Goal: Task Accomplishment & Management: Complete application form

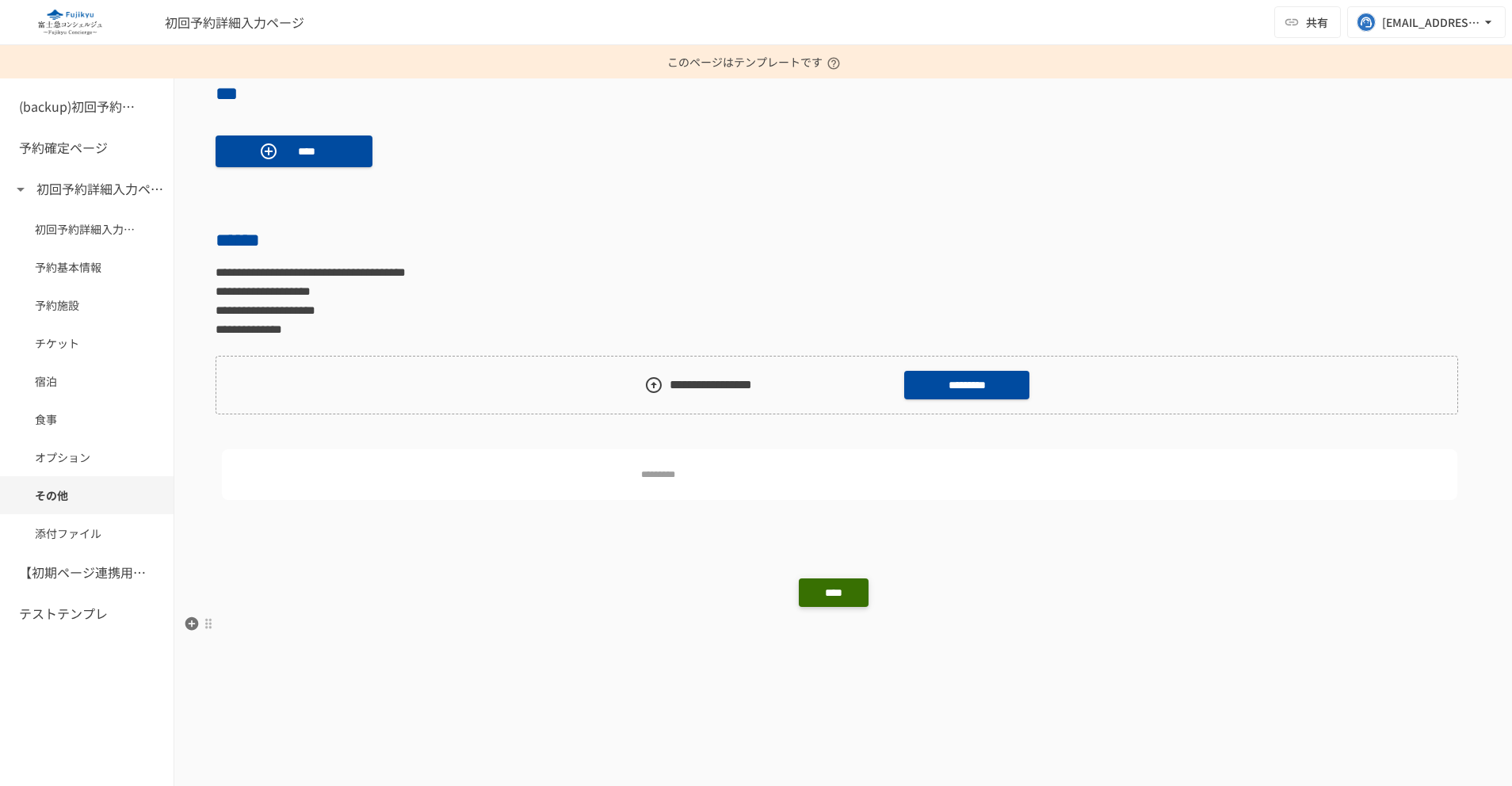
scroll to position [1188, 0]
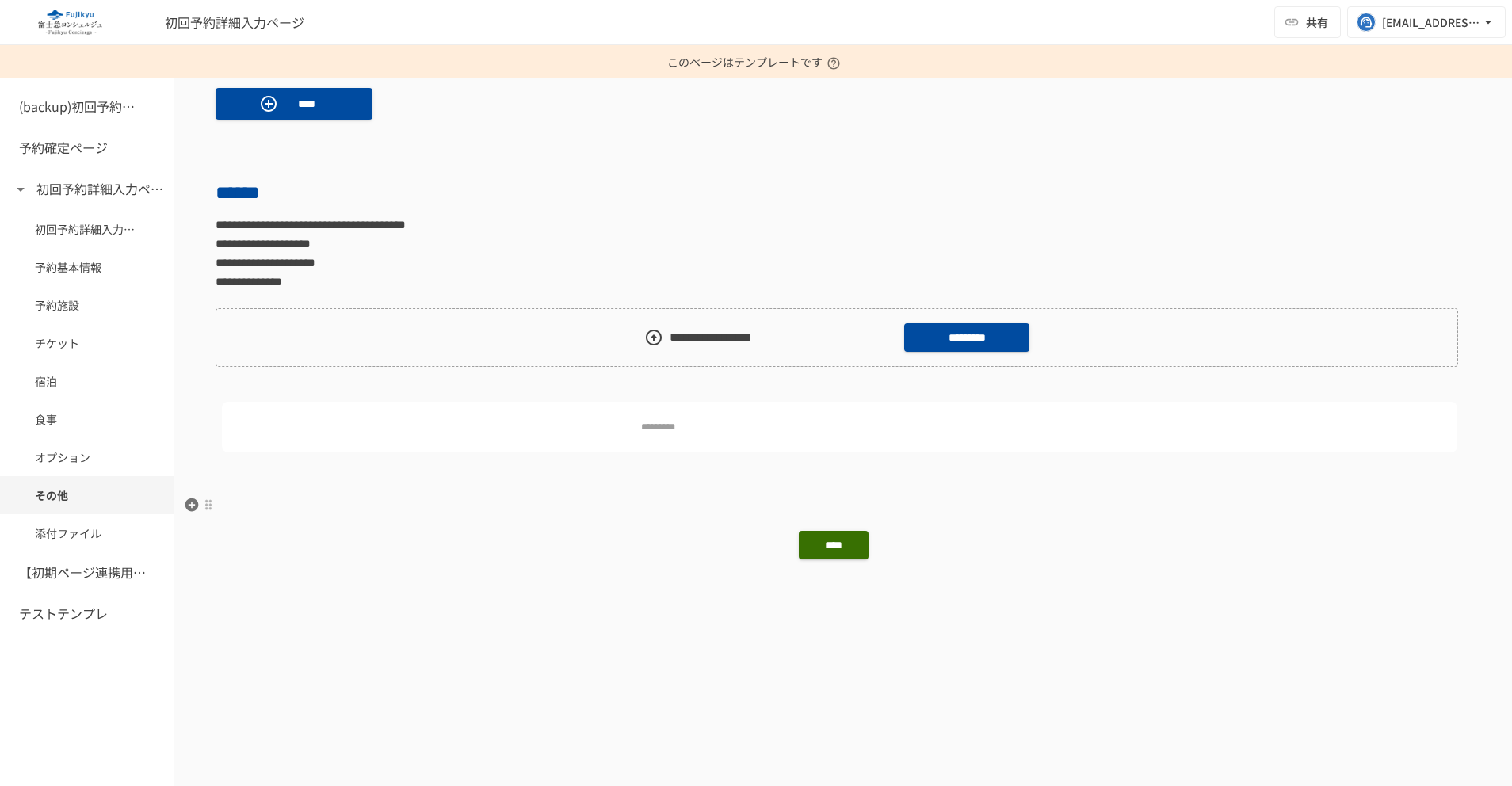
click at [345, 564] on span "カード" at bounding box center [324, 572] width 136 height 15
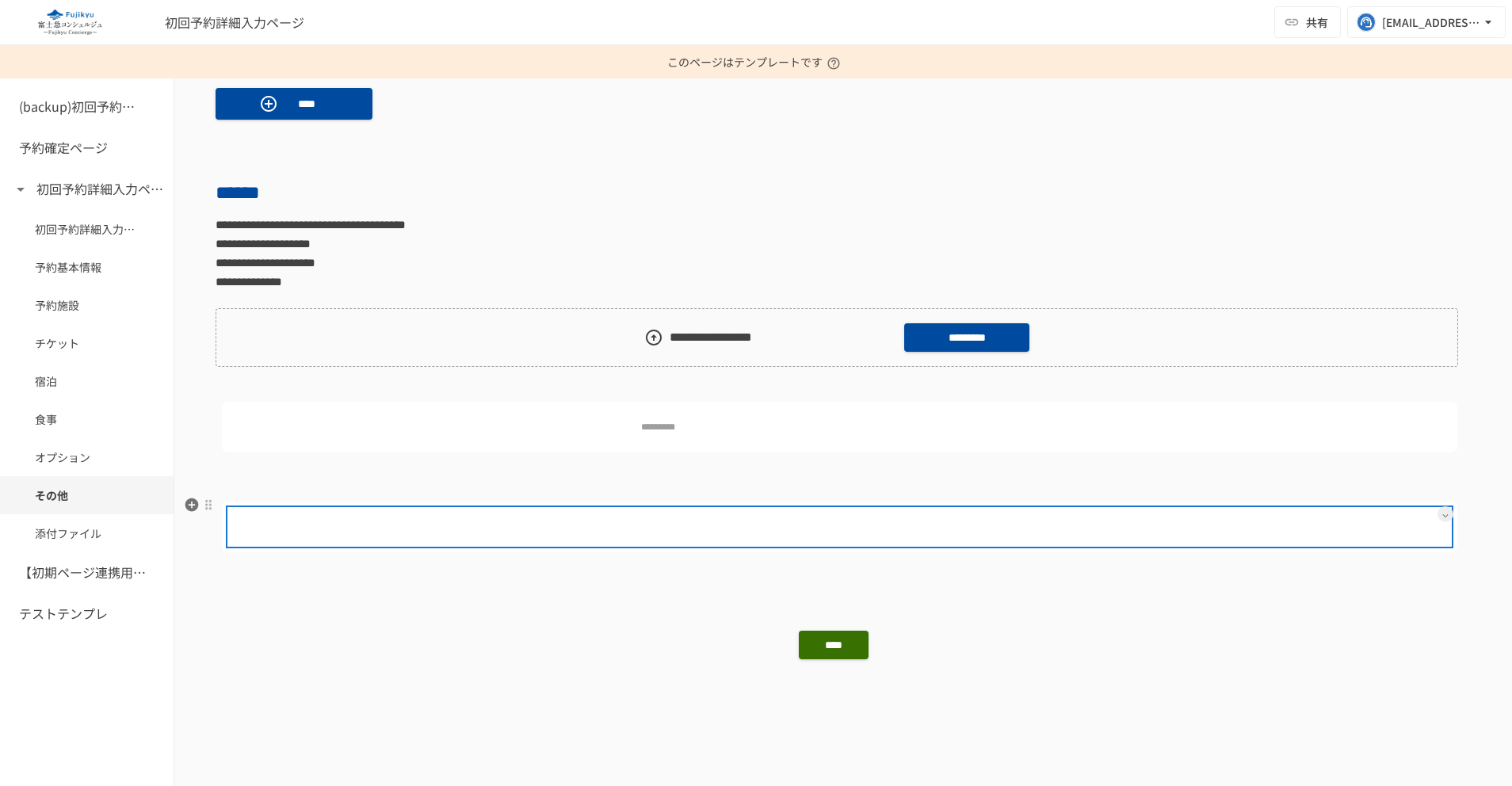
click at [842, 516] on div at bounding box center [875, 527] width 1120 height 32
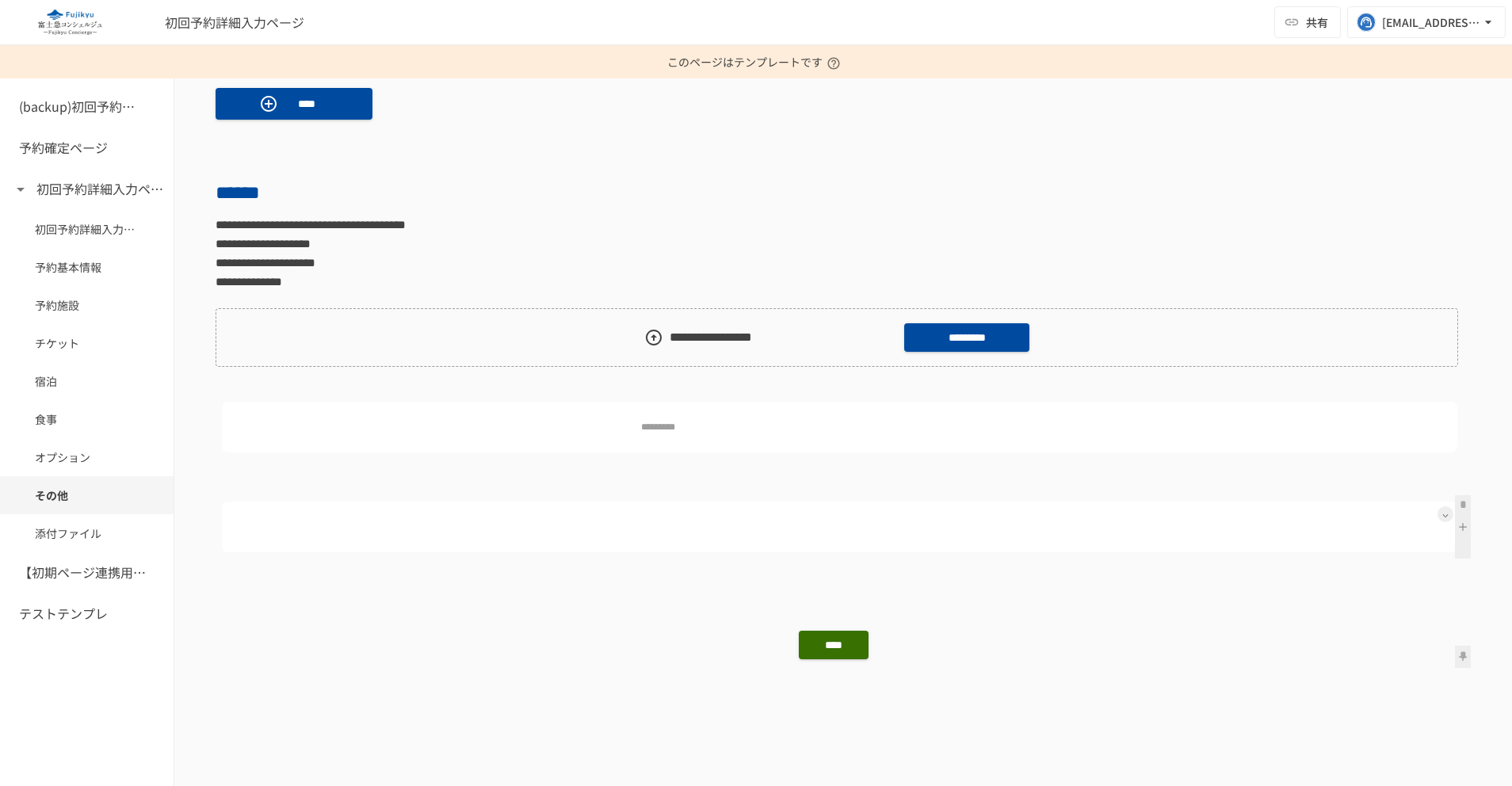
click at [1443, 517] on icon at bounding box center [1445, 516] width 6 height 6
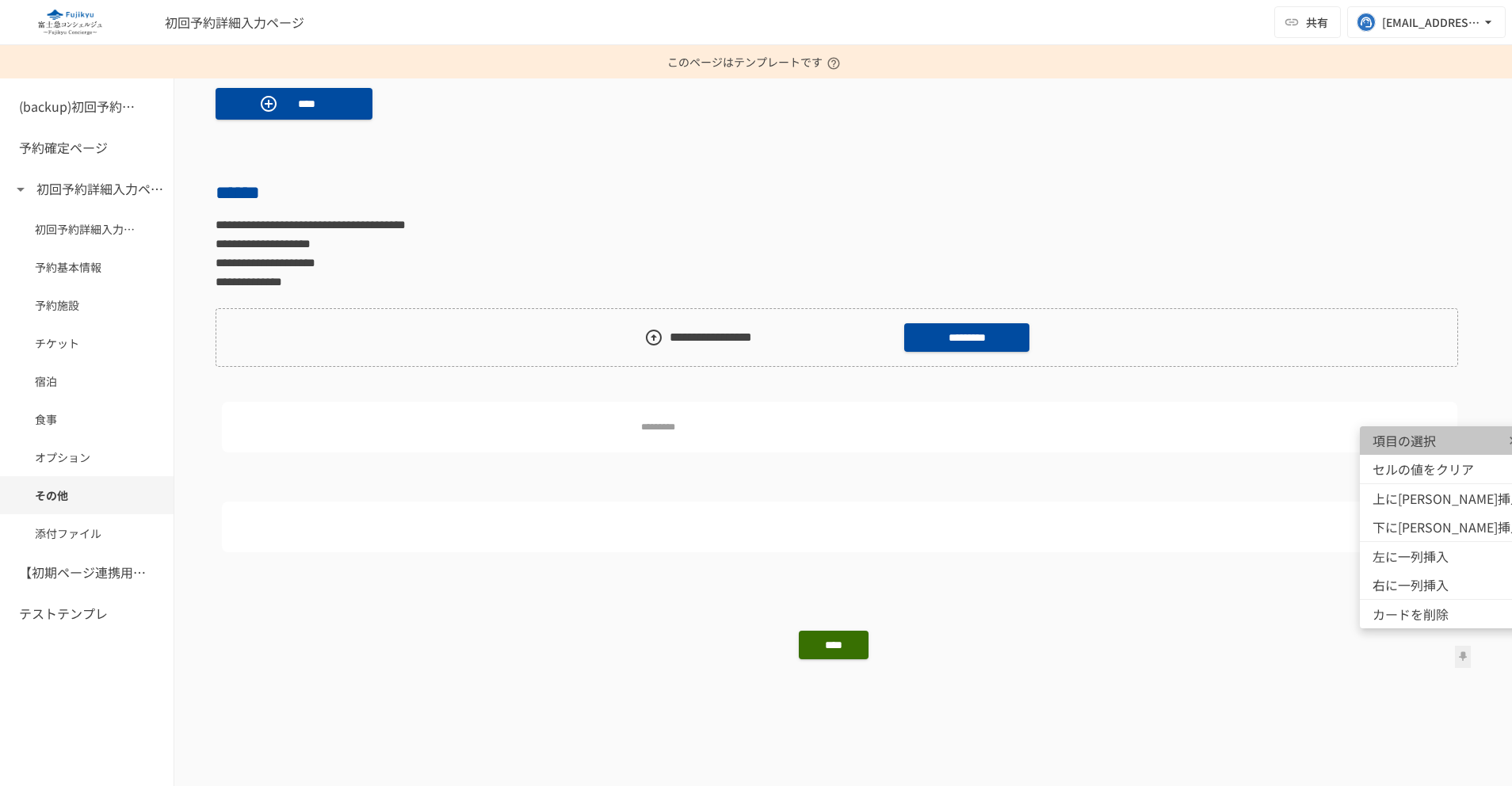
click at [1448, 449] on span "項目の選択" at bounding box center [1420, 440] width 95 height 19
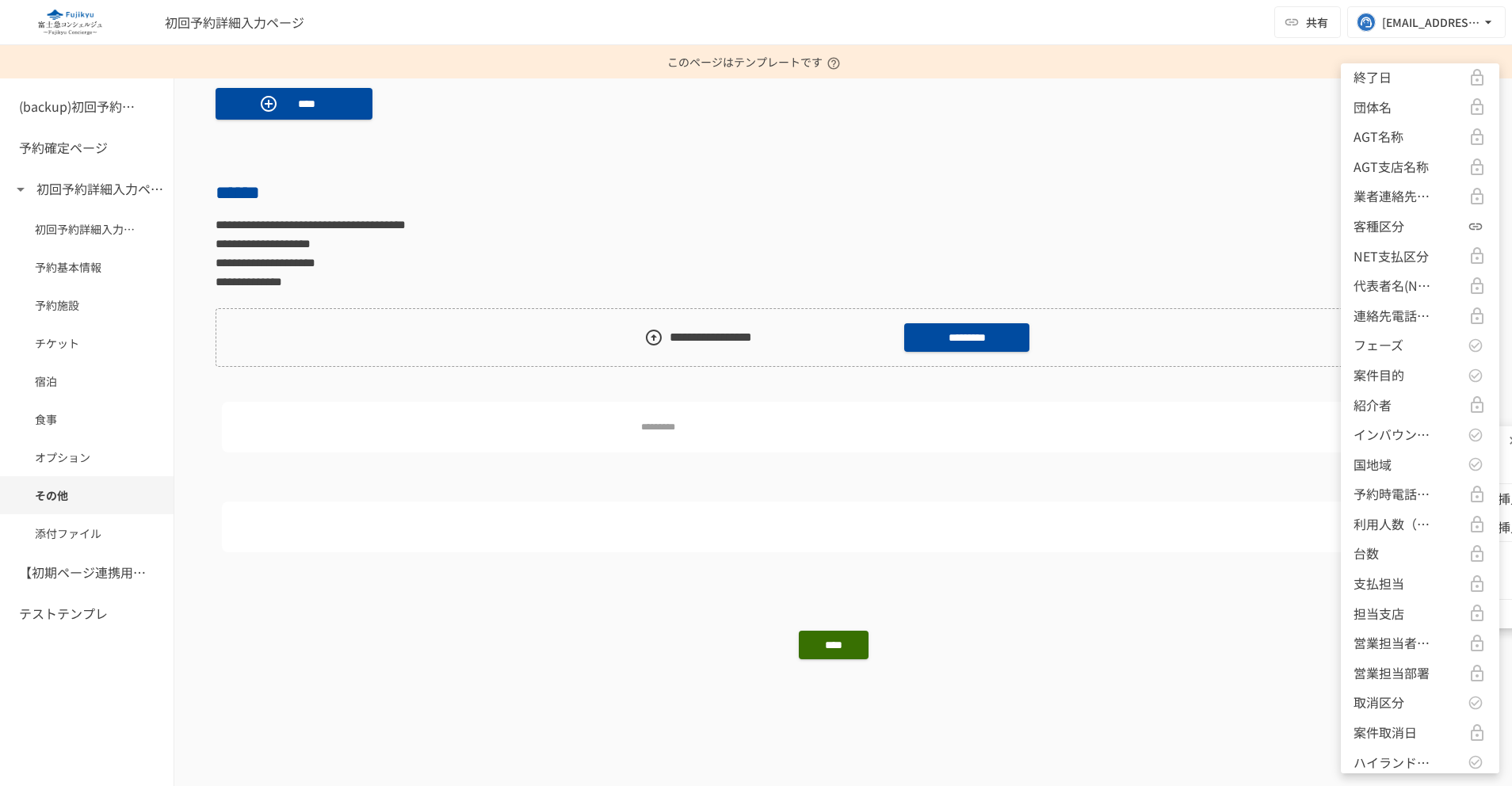
scroll to position [0, 0]
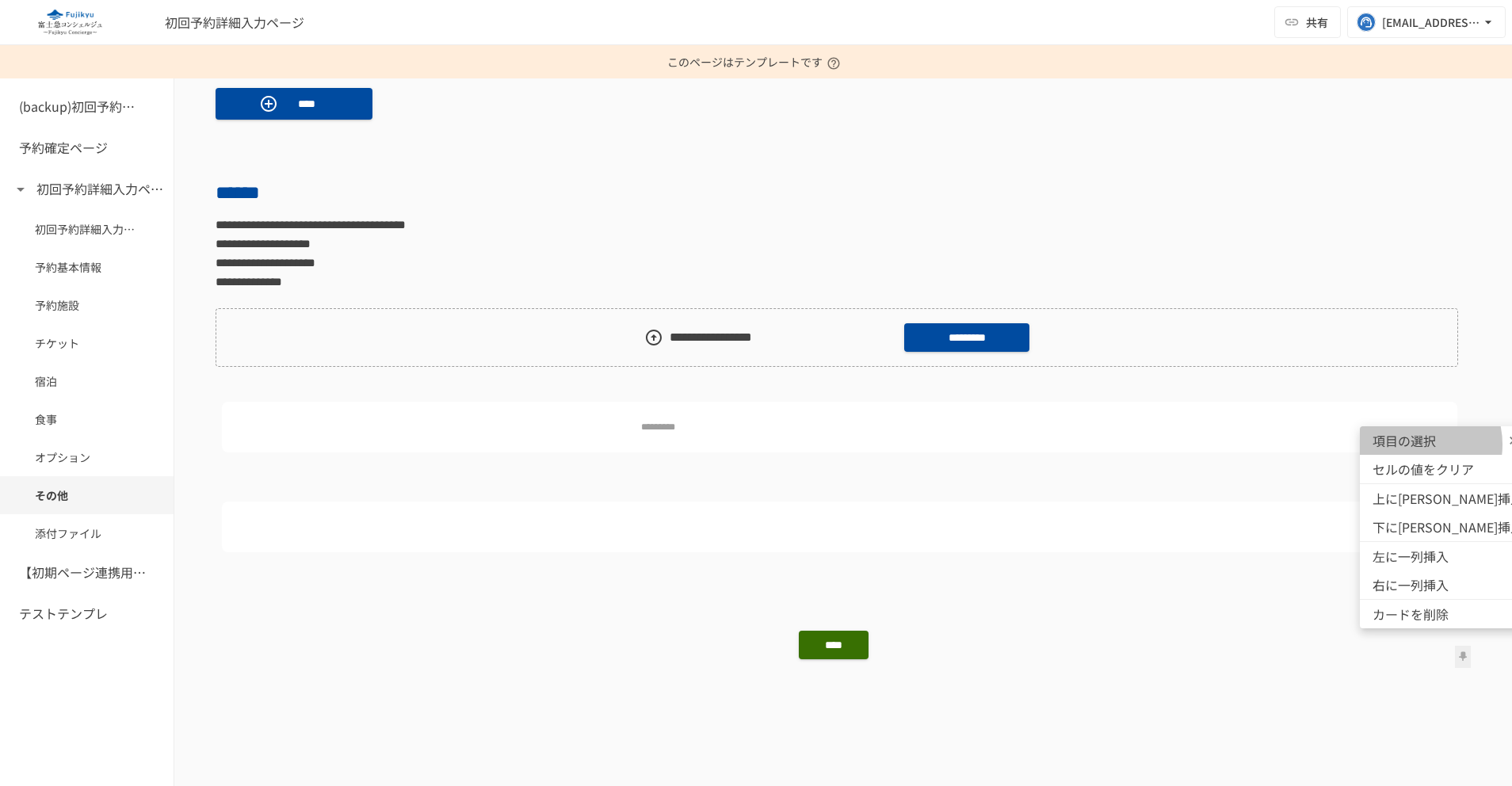
click at [1412, 445] on span "項目の選択" at bounding box center [1420, 440] width 95 height 19
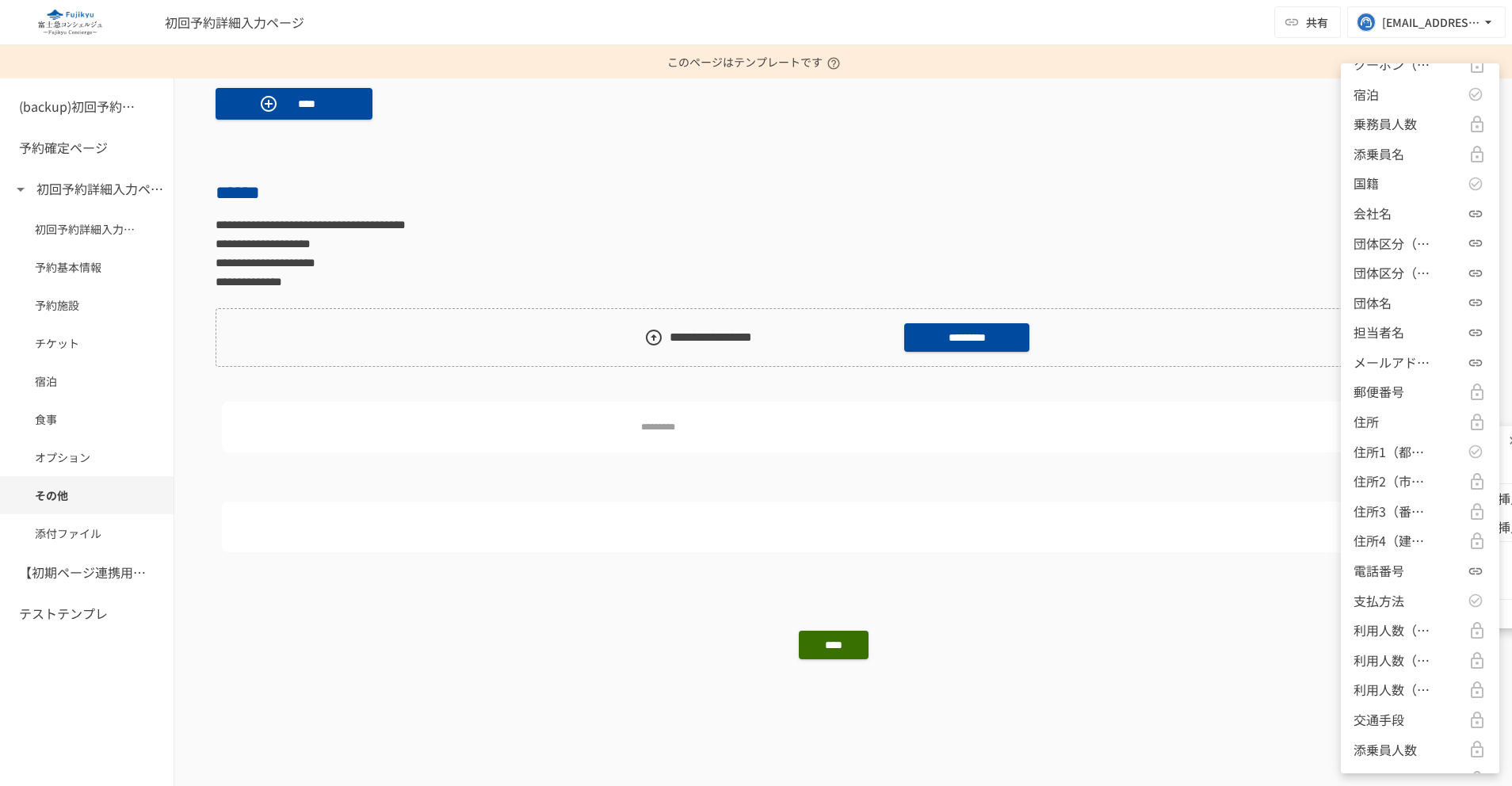
scroll to position [1481, 0]
click at [1393, 425] on p "利用人数（合計）" at bounding box center [1393, 421] width 80 height 21
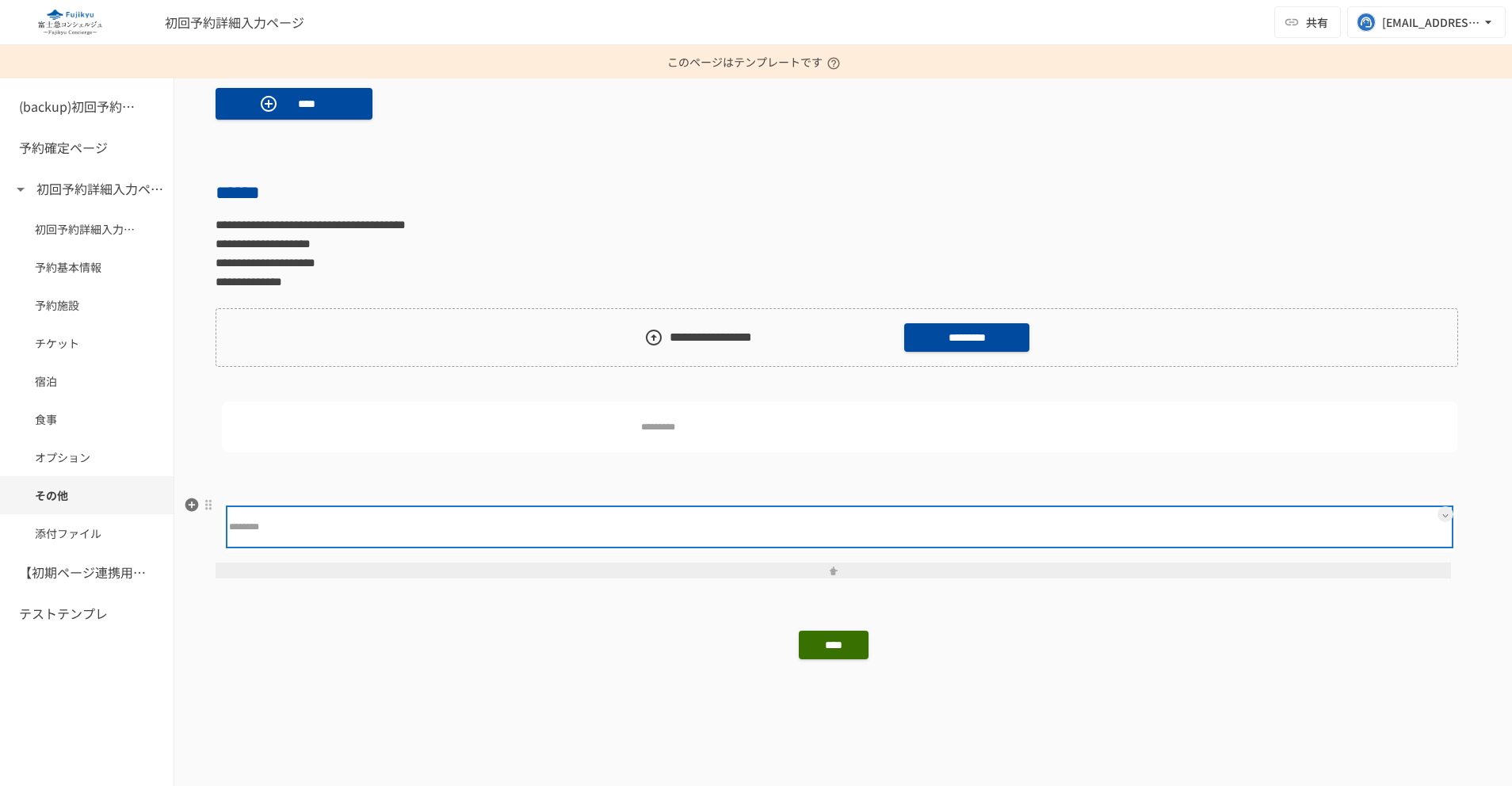
click at [1026, 518] on div at bounding box center [875, 527] width 1120 height 32
click at [1031, 528] on div at bounding box center [875, 527] width 1120 height 32
click at [1076, 535] on div at bounding box center [875, 527] width 1120 height 32
click at [652, 523] on div at bounding box center [875, 527] width 1120 height 32
click at [626, 524] on div at bounding box center [875, 527] width 1120 height 32
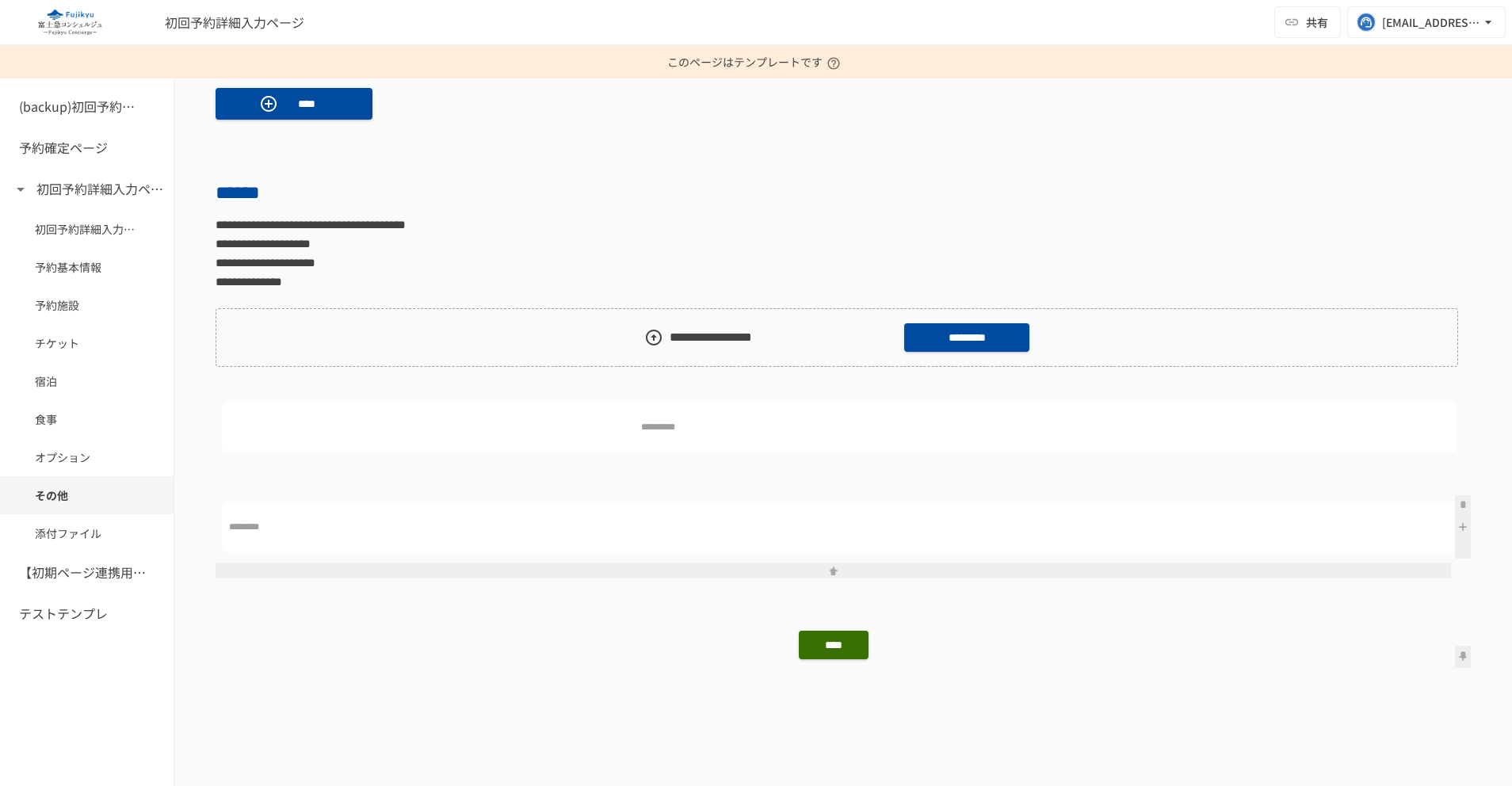
click at [1456, 530] on button at bounding box center [1463, 527] width 16 height 63
click at [936, 530] on div at bounding box center [875, 527] width 297 height 32
click at [619, 514] on icon at bounding box center [622, 516] width 6 height 6
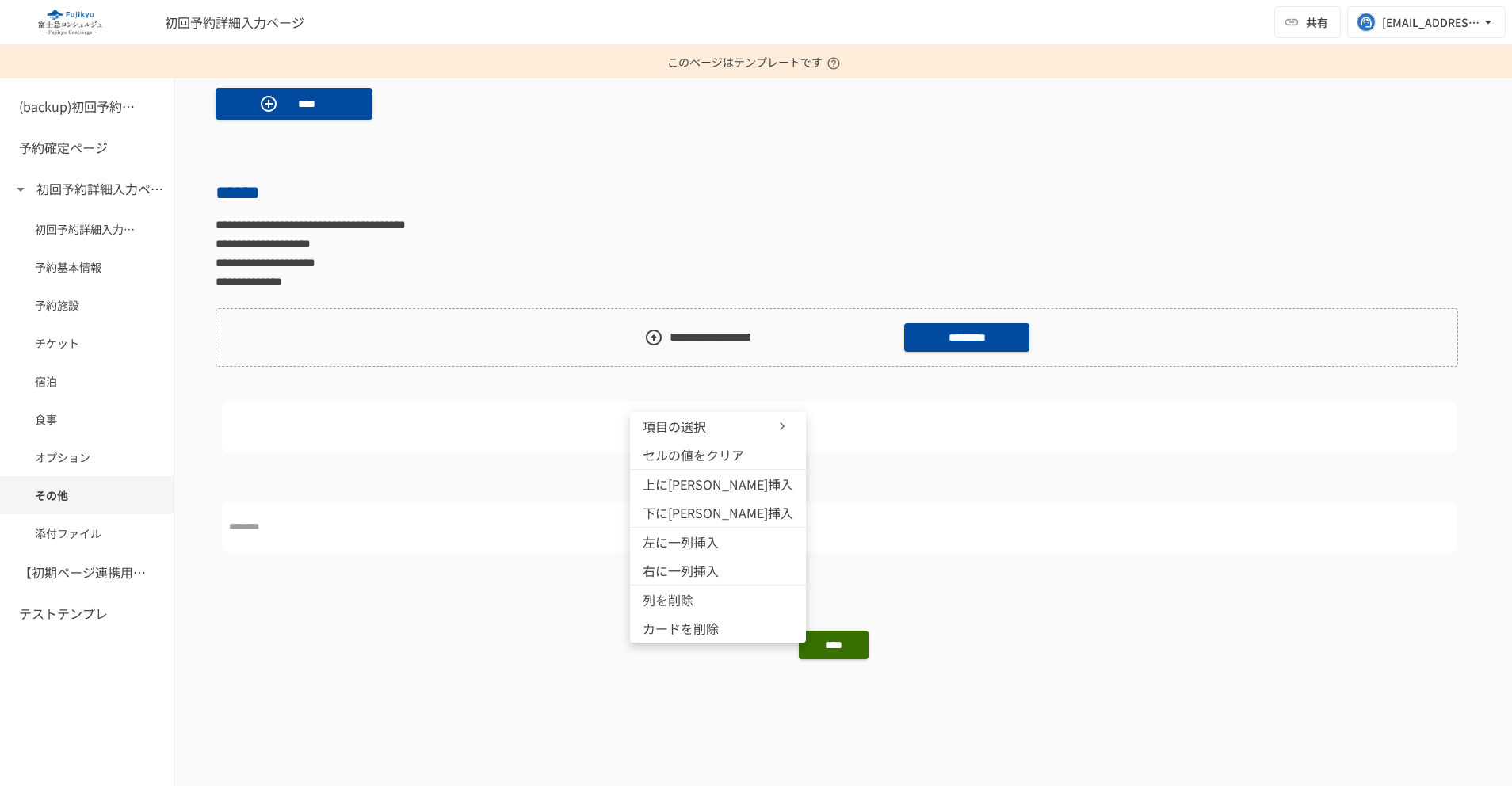
click at [721, 458] on span "セルの値をクリア" at bounding box center [694, 455] width 102 height 19
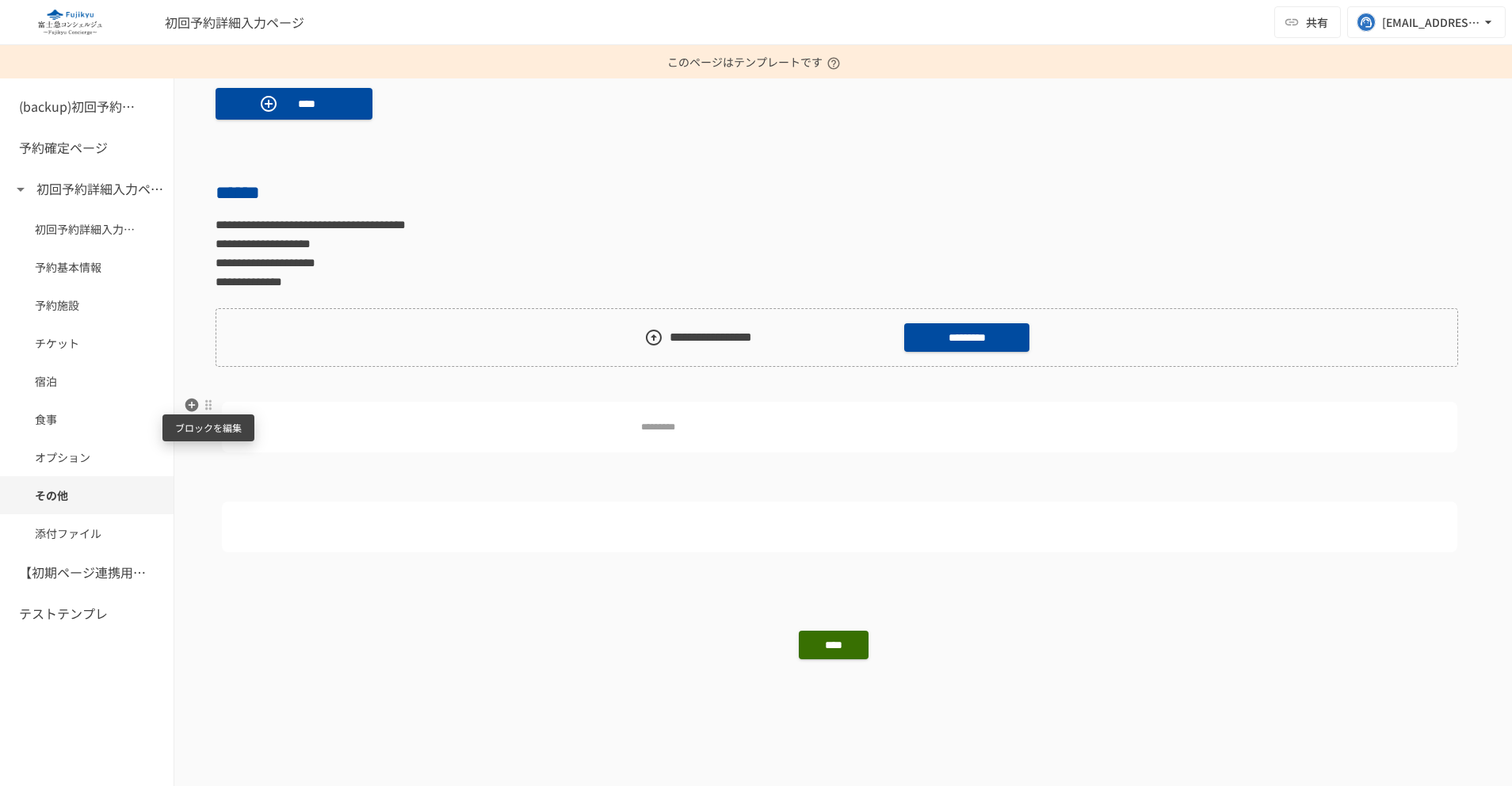
click at [209, 405] on div at bounding box center [208, 405] width 13 height 13
click at [276, 462] on span "削除" at bounding box center [331, 462] width 197 height 15
click at [1025, 411] on button at bounding box center [1033, 414] width 16 height 16
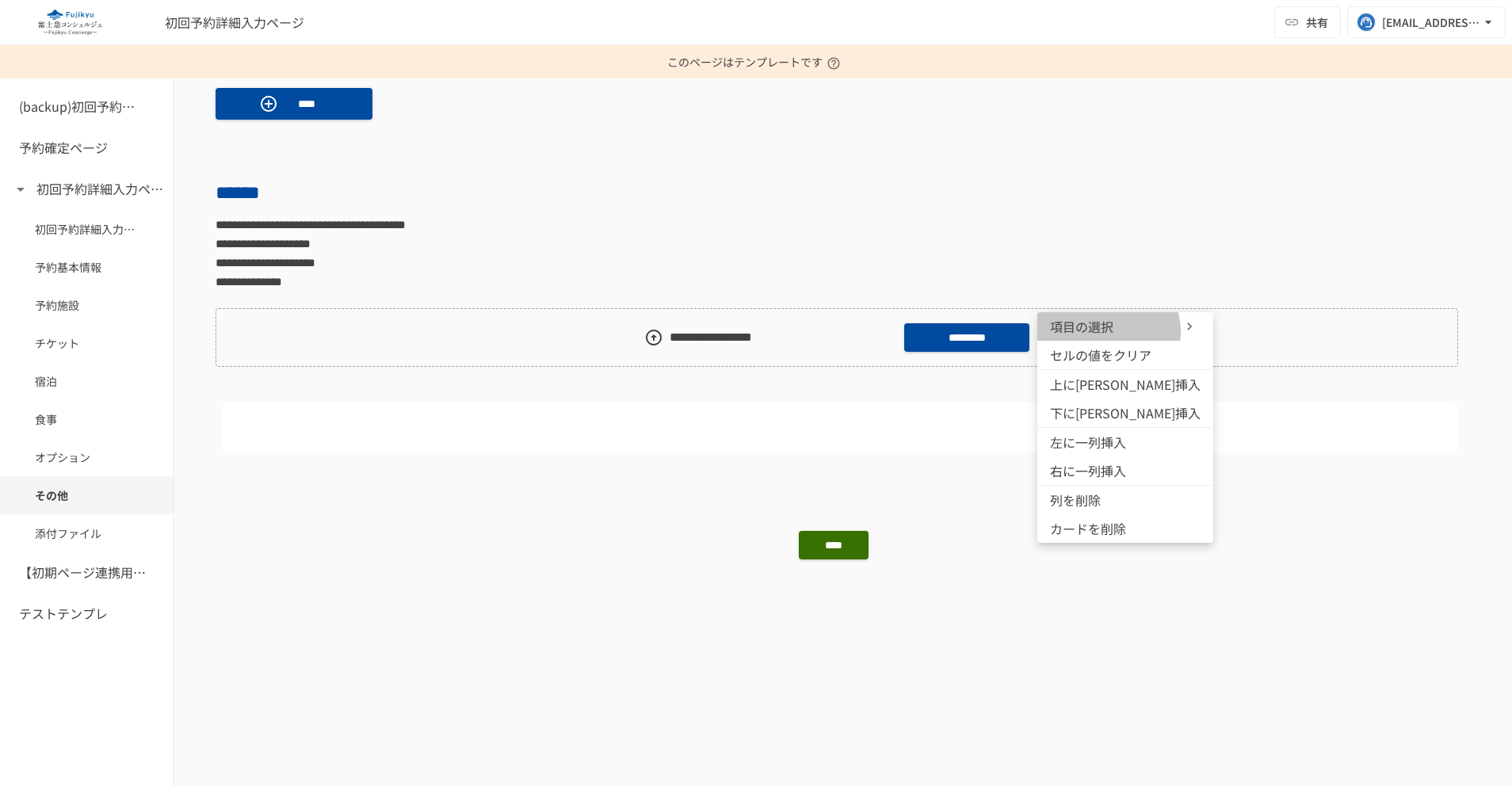
click at [1107, 332] on span "項目の選択" at bounding box center [1097, 327] width 95 height 19
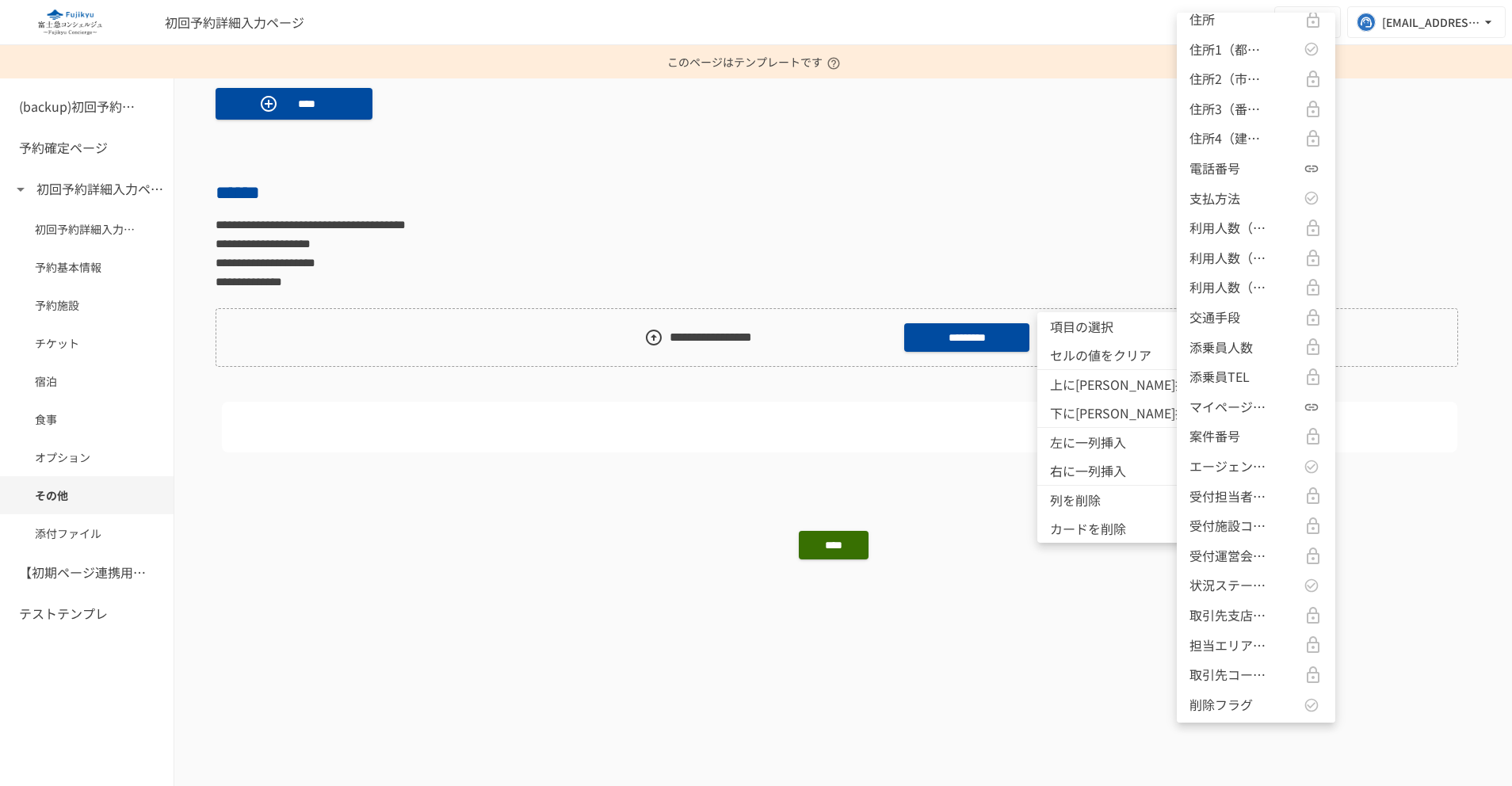
scroll to position [1607, 0]
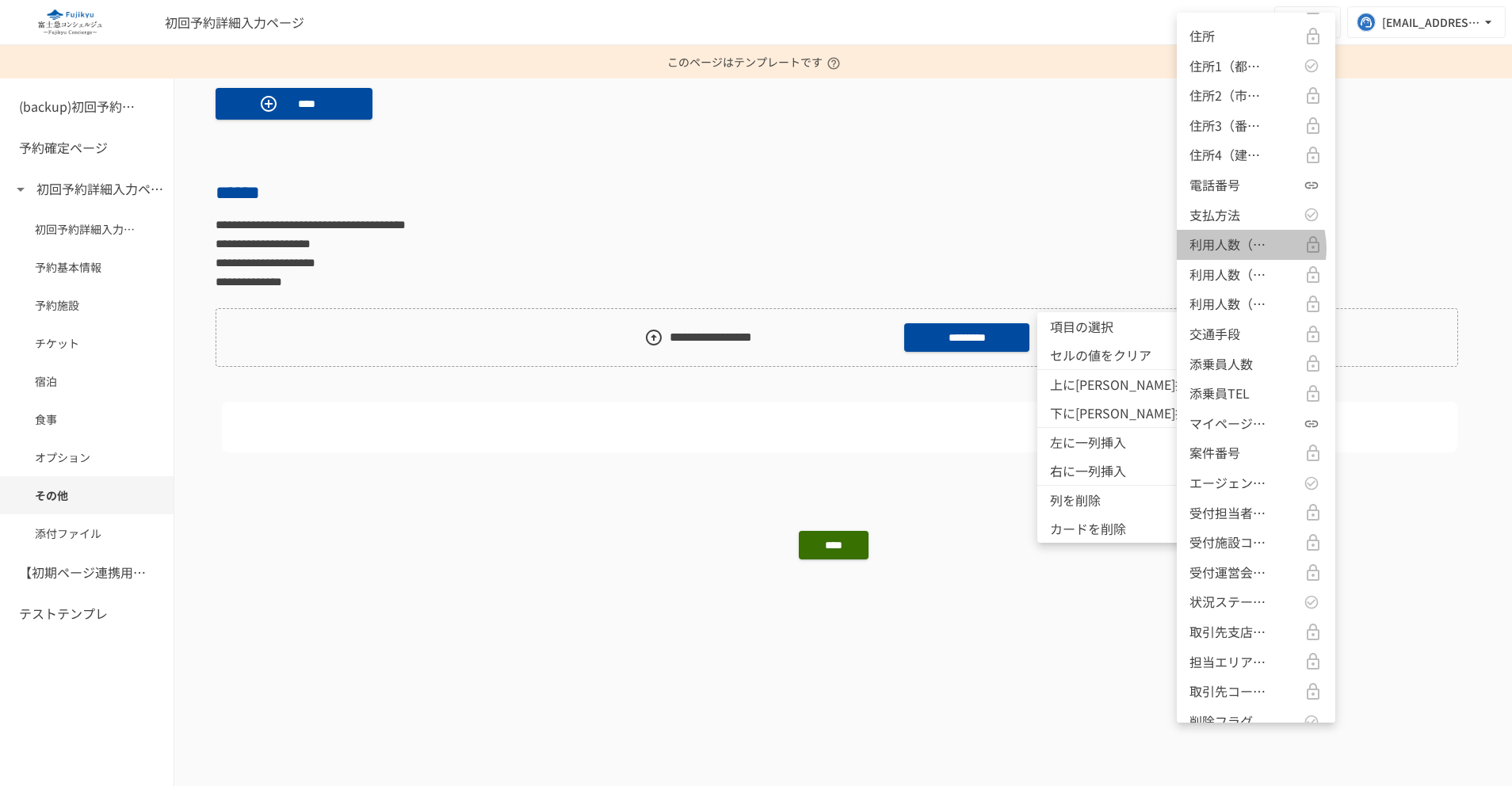
click at [1242, 248] on p "利用人数（合計）" at bounding box center [1229, 245] width 80 height 21
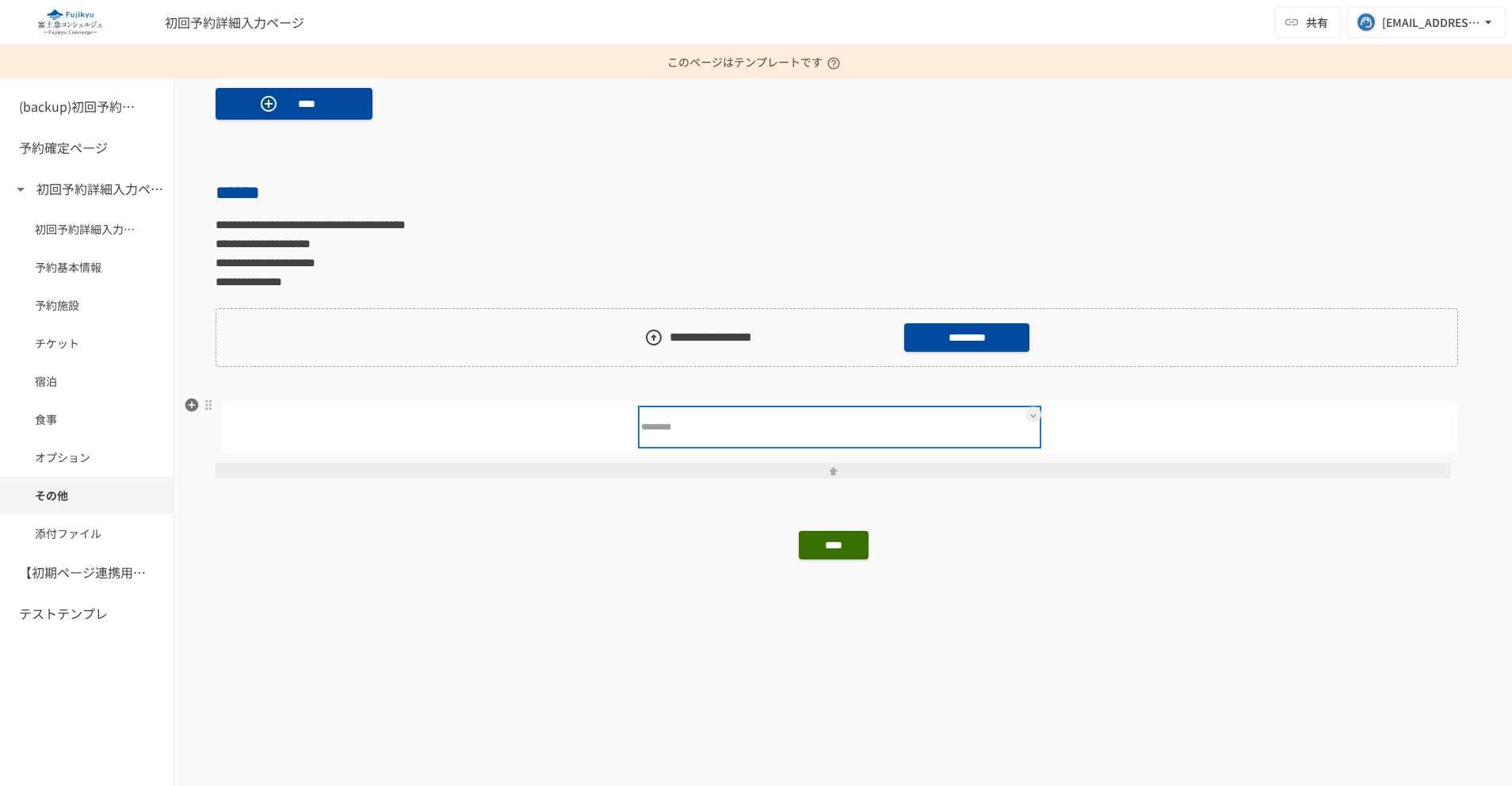
click at [905, 425] on div at bounding box center [875, 427] width 297 height 32
click at [1031, 414] on icon at bounding box center [1033, 416] width 6 height 6
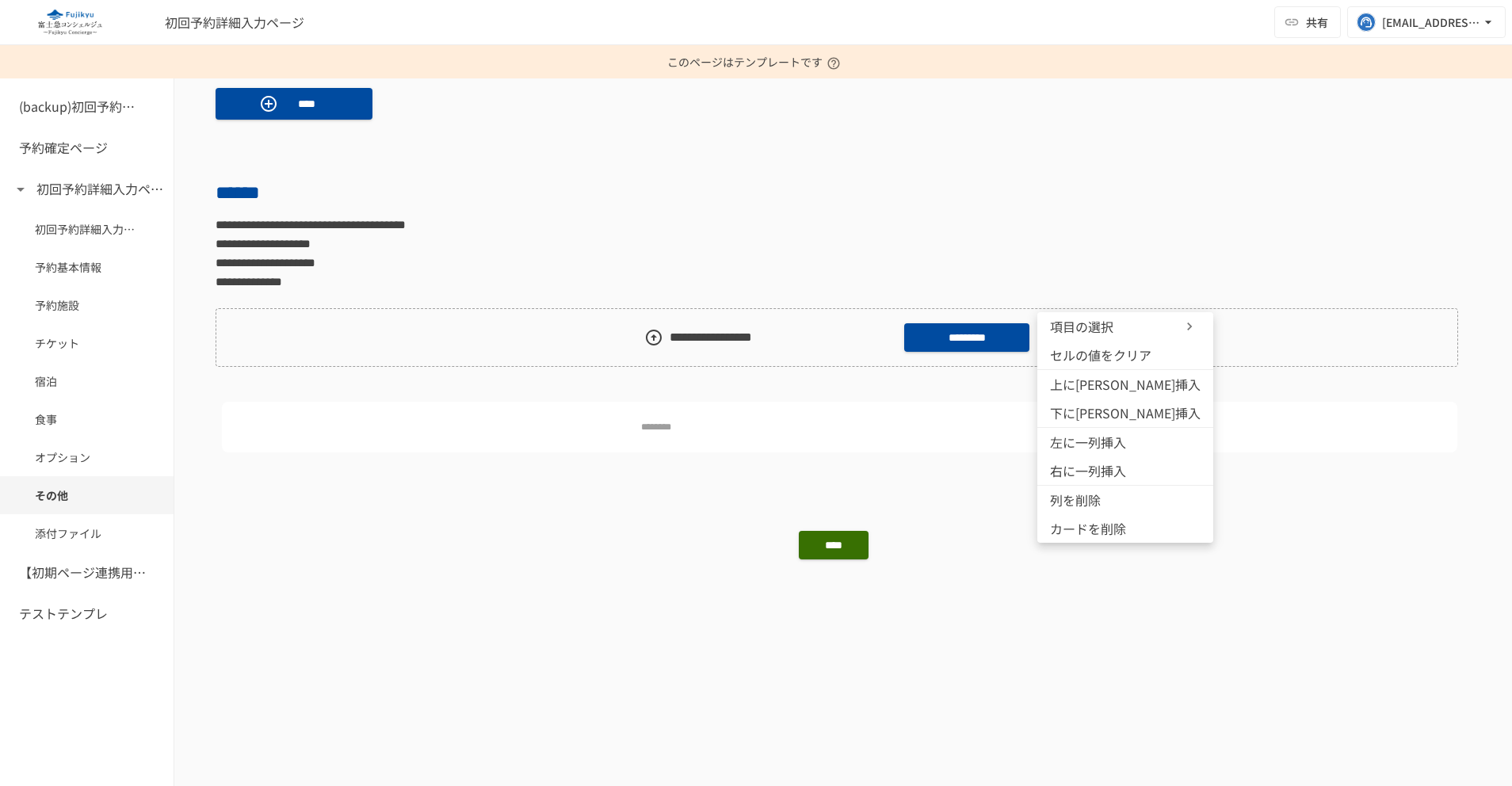
click at [860, 417] on div at bounding box center [756, 393] width 1512 height 786
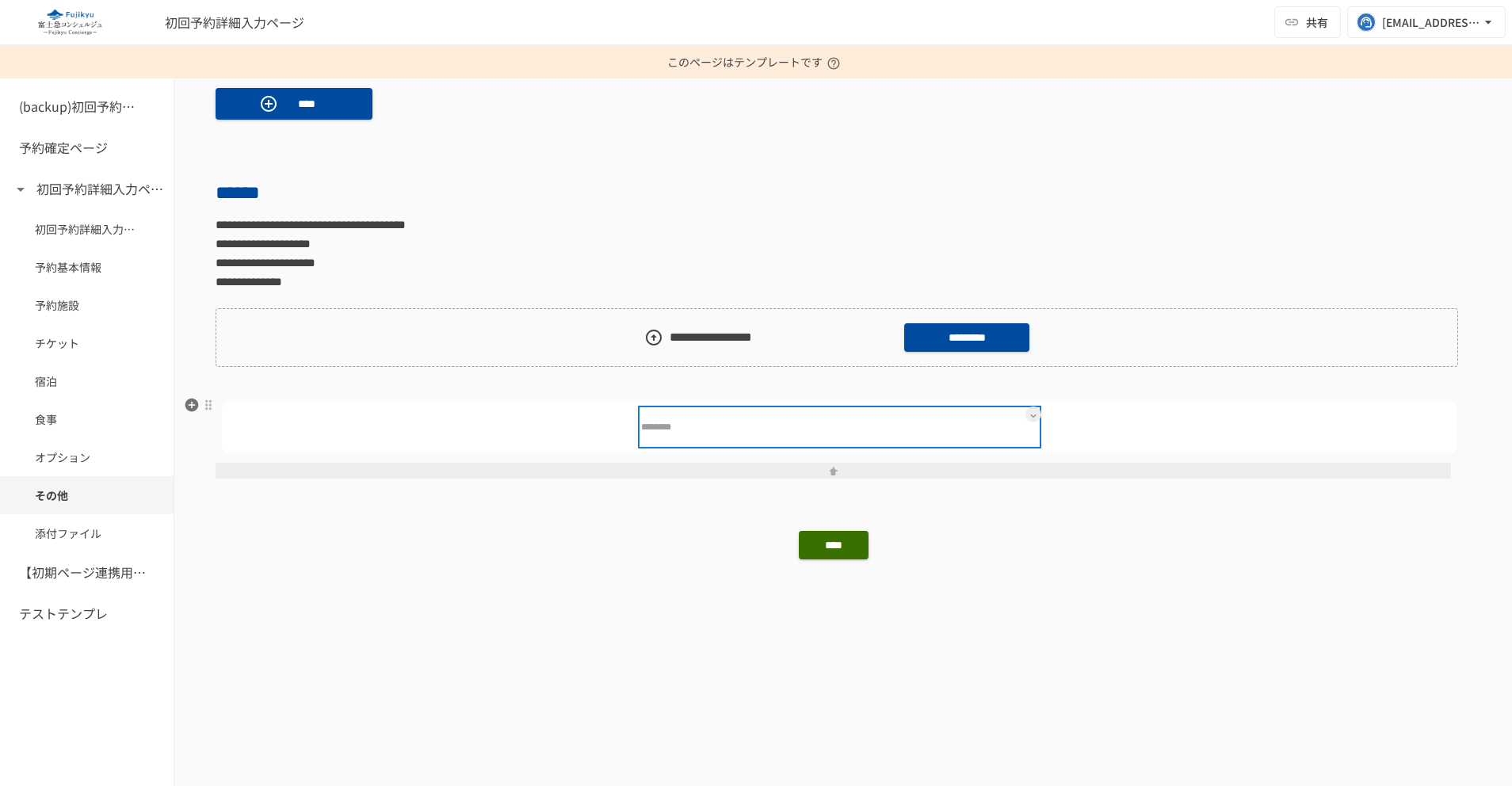
click at [665, 423] on p "********" at bounding box center [679, 429] width 76 height 20
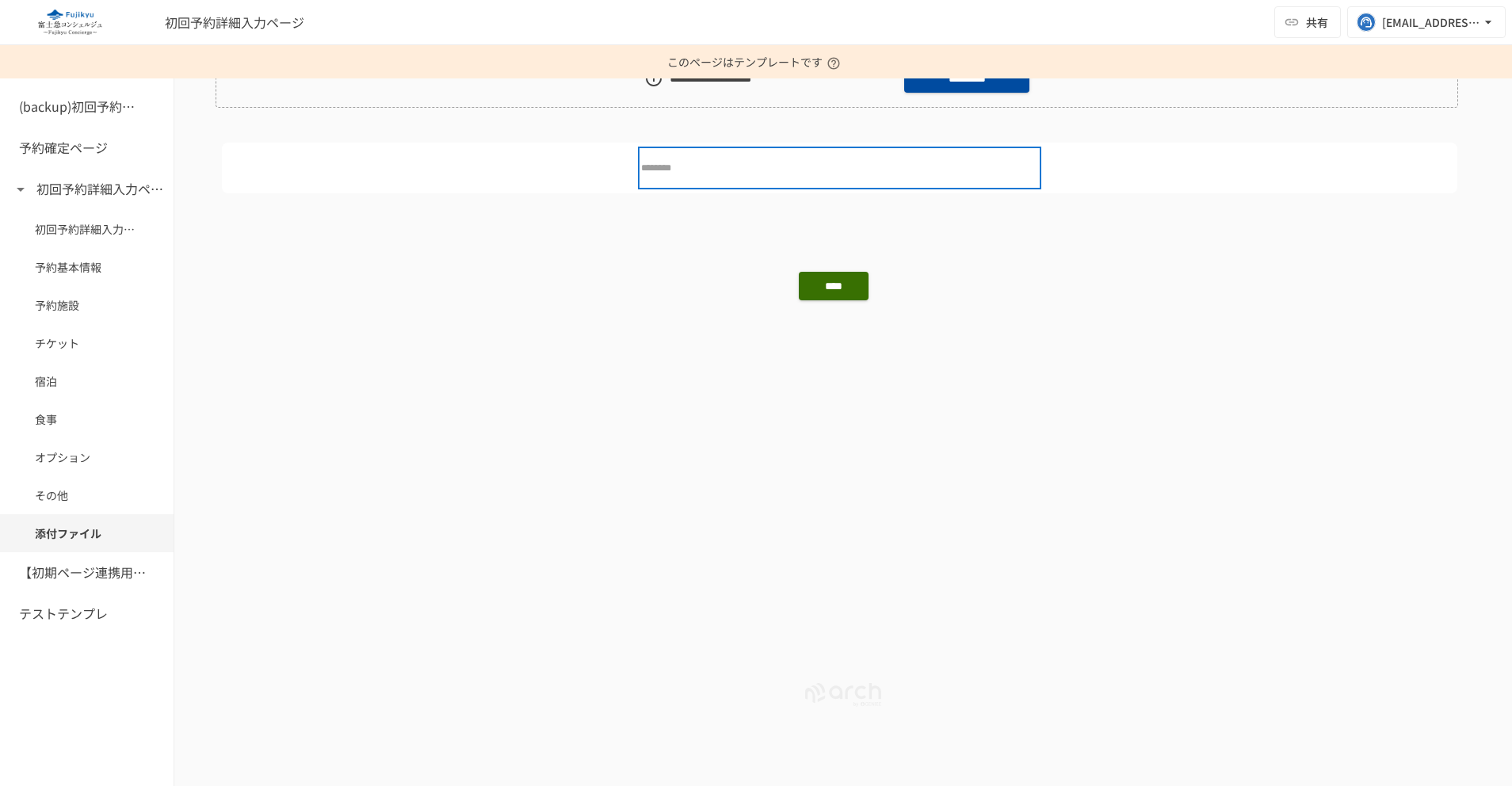
scroll to position [1081, 0]
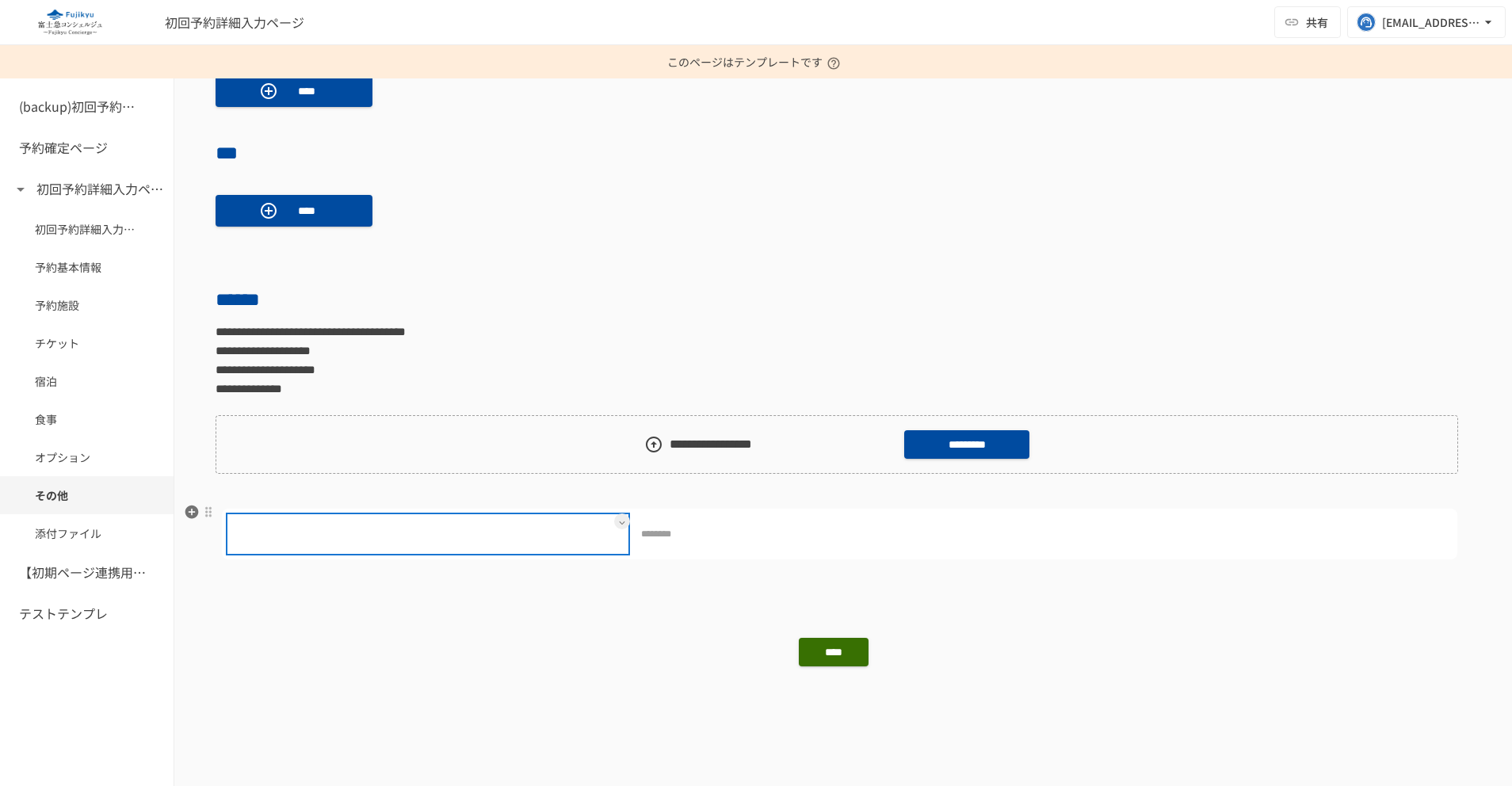
click at [306, 523] on div at bounding box center [272, 534] width 86 height 32
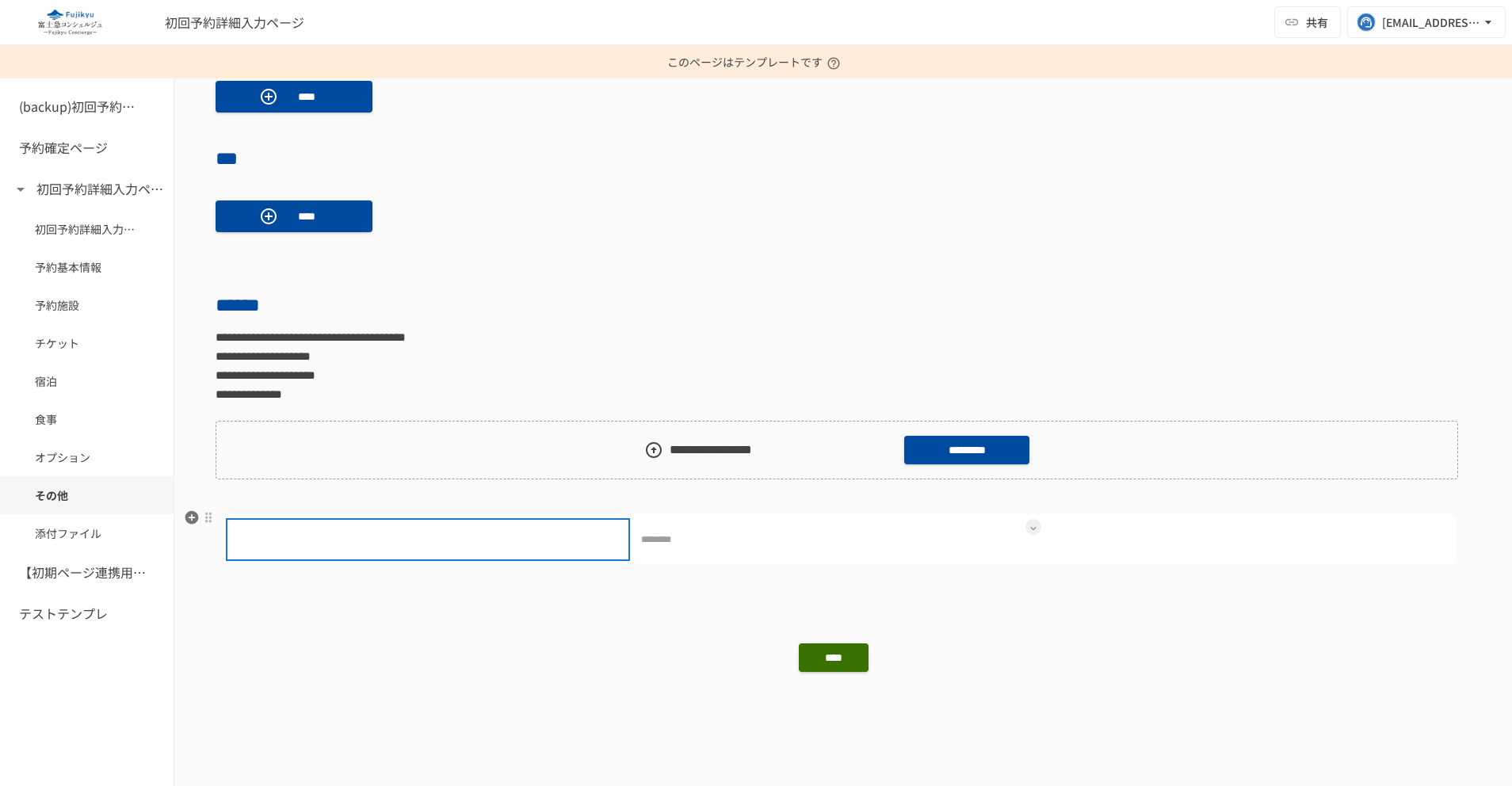
scroll to position [1077, 0]
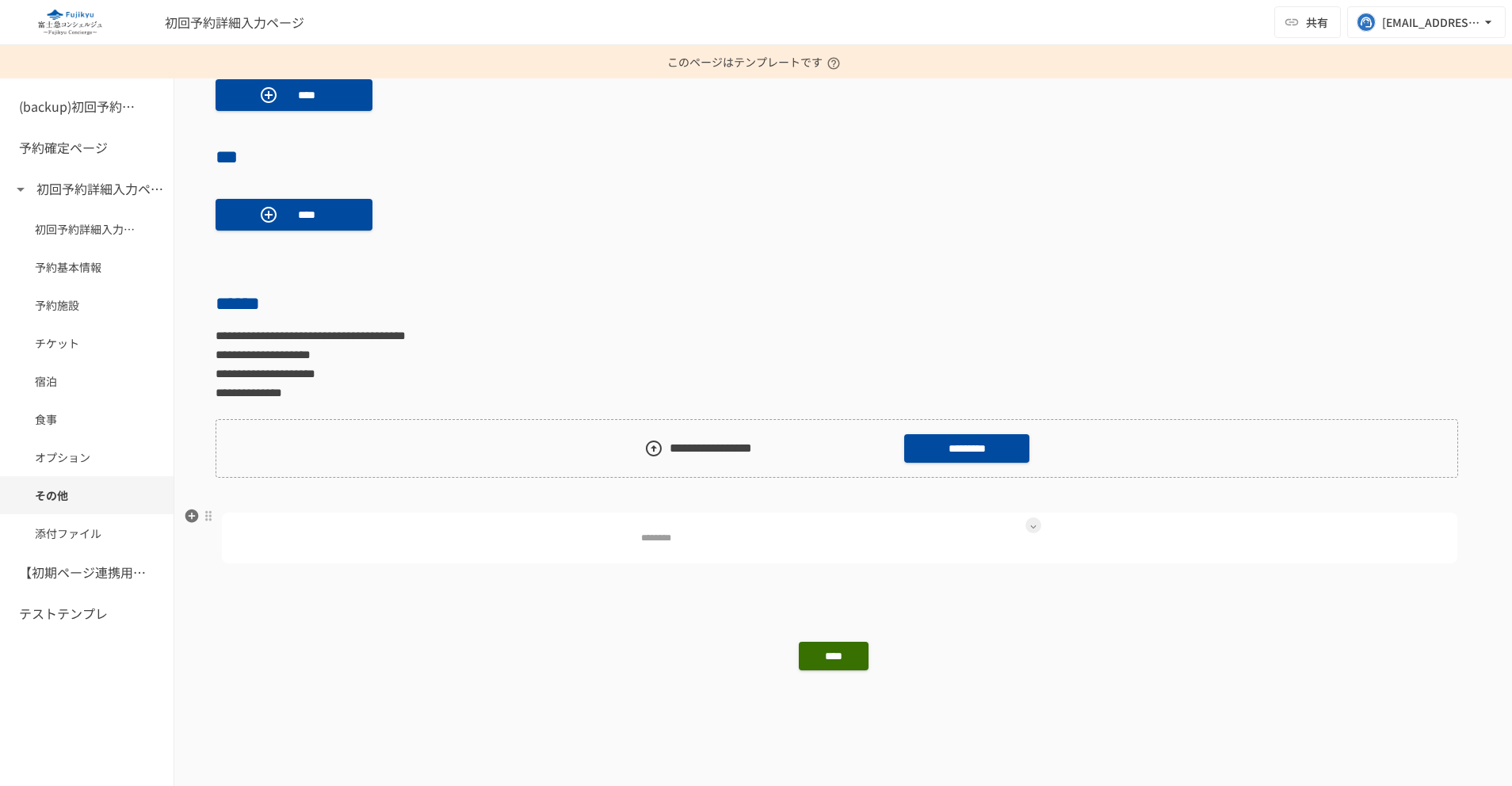
click at [1031, 527] on icon at bounding box center [1033, 527] width 6 height 6
click at [1182, 445] on icon at bounding box center [1190, 437] width 16 height 16
click at [852, 539] on div at bounding box center [756, 393] width 1512 height 786
click at [1029, 524] on button at bounding box center [1033, 525] width 16 height 16
click at [939, 629] on div at bounding box center [756, 393] width 1512 height 786
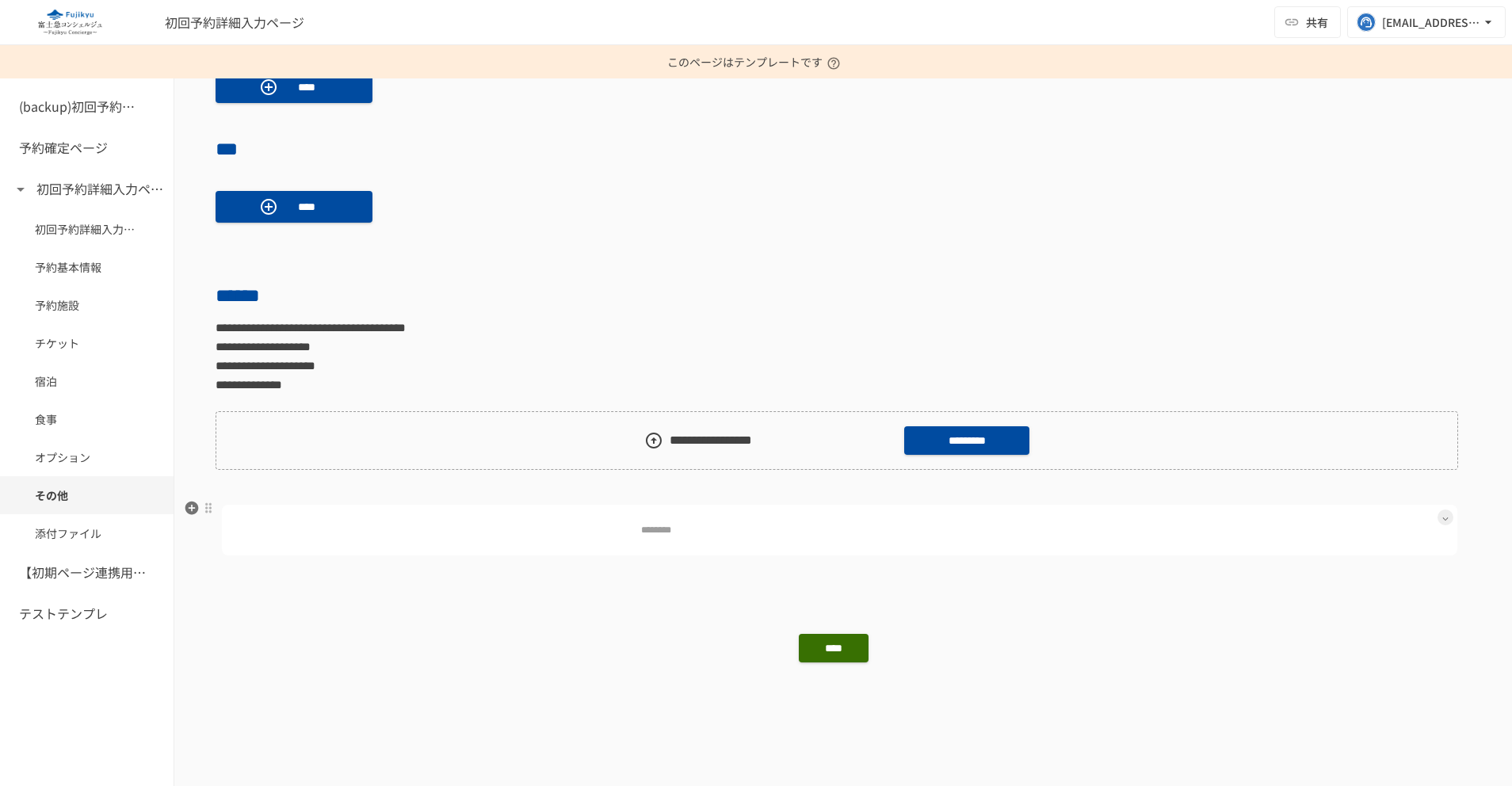
scroll to position [1087, 0]
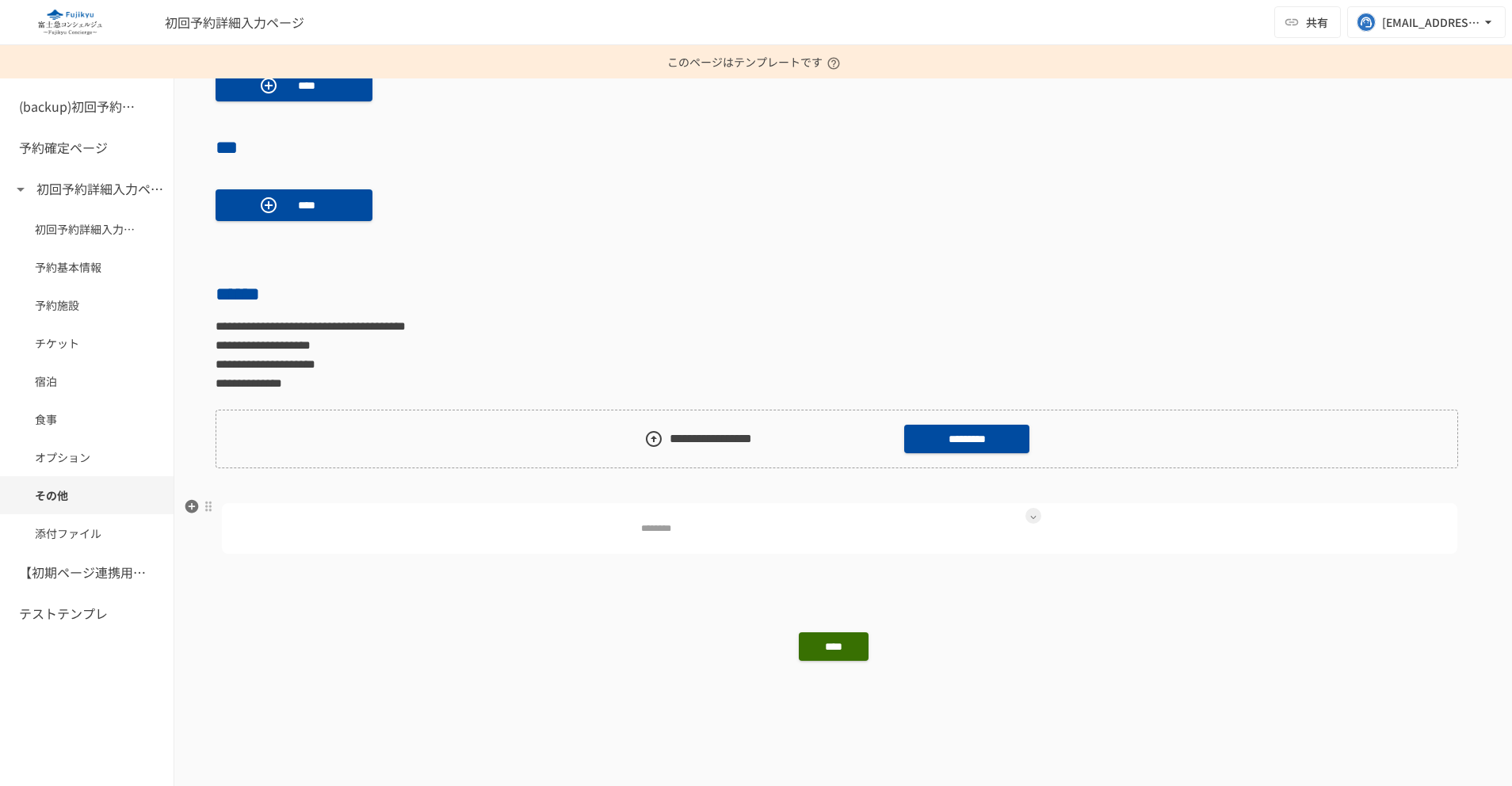
click at [1025, 515] on button at bounding box center [1033, 516] width 16 height 16
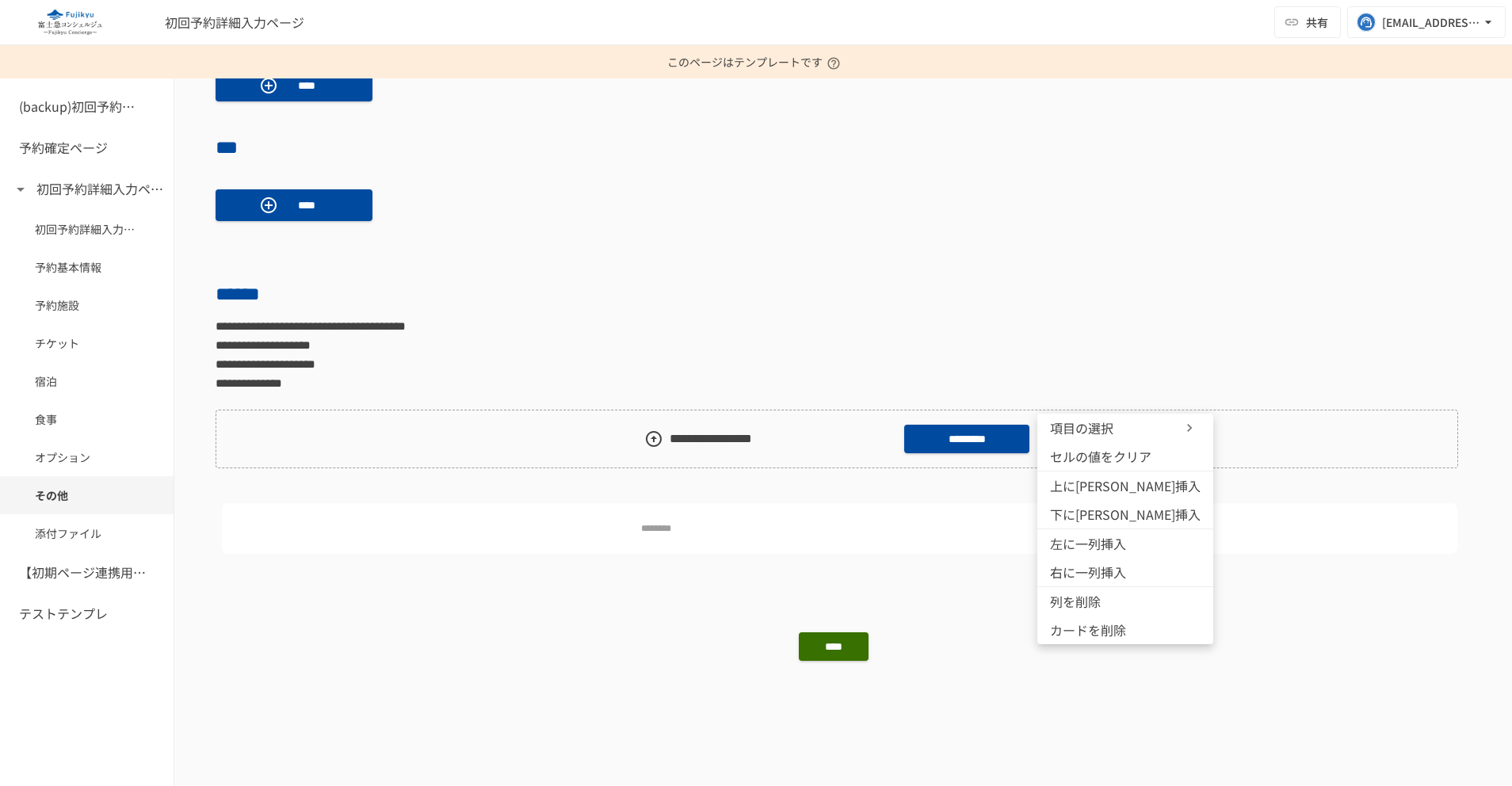
click at [948, 595] on div at bounding box center [756, 393] width 1512 height 786
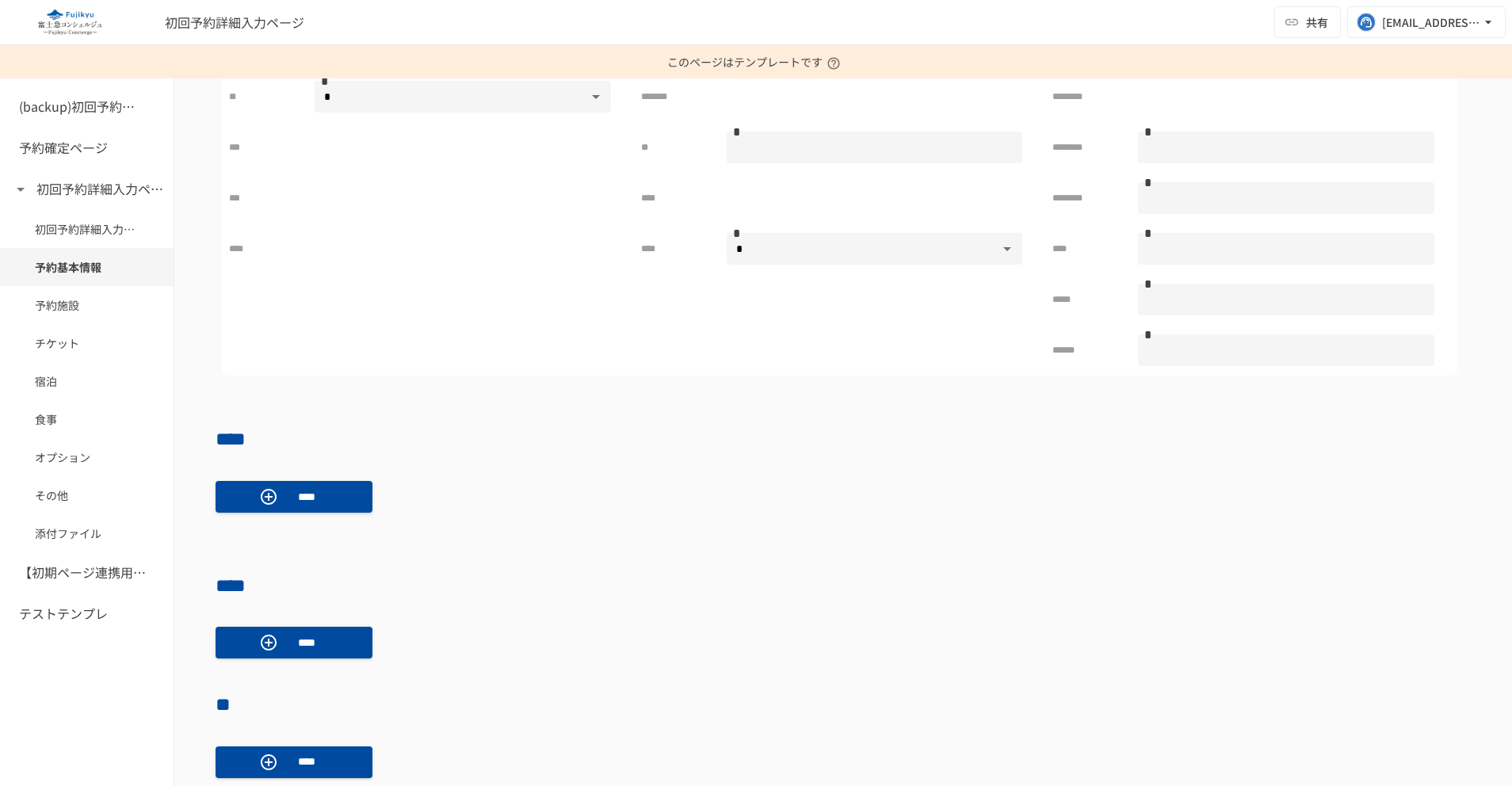
scroll to position [0, 0]
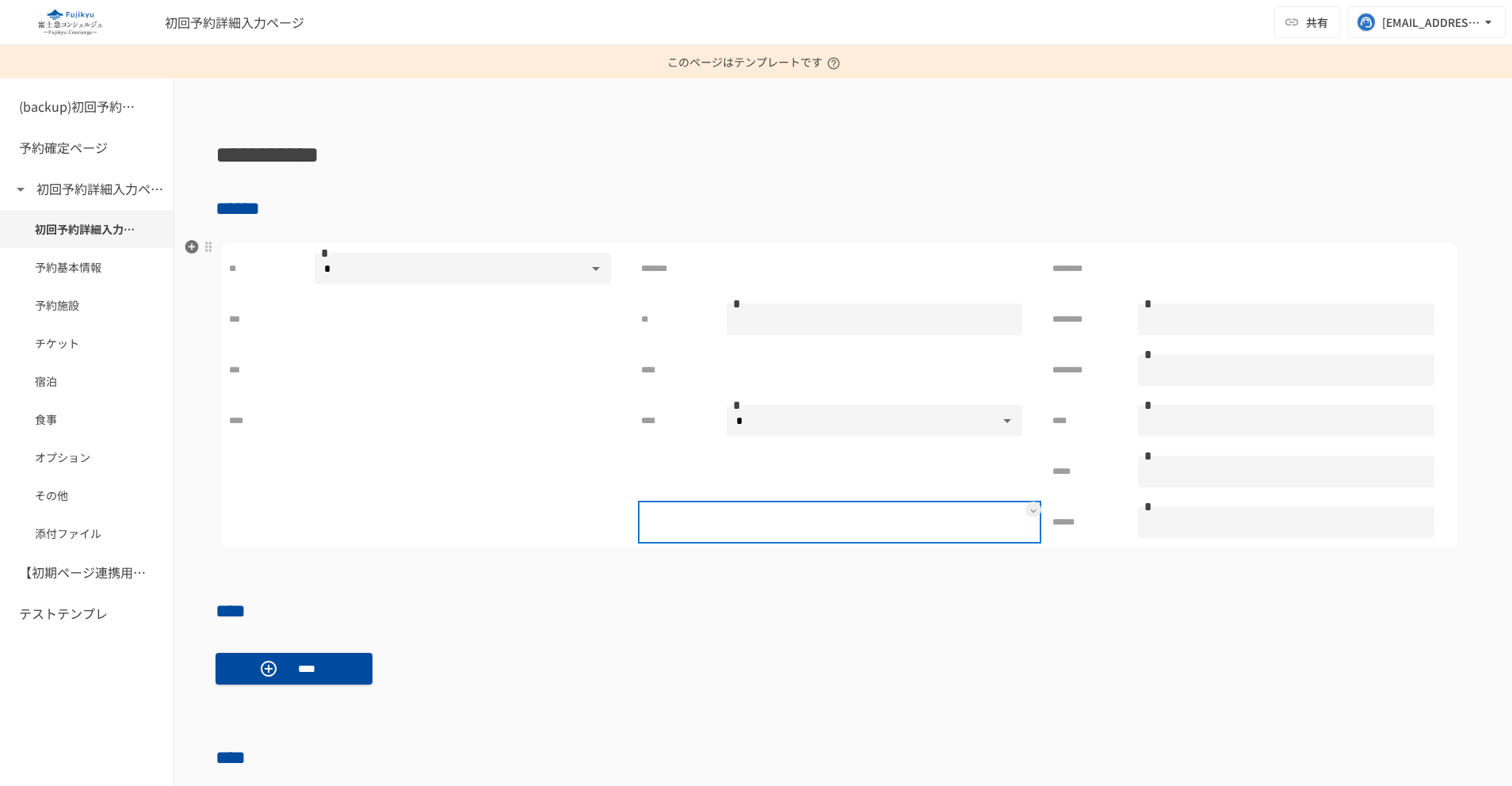
click at [901, 531] on div at bounding box center [875, 522] width 297 height 32
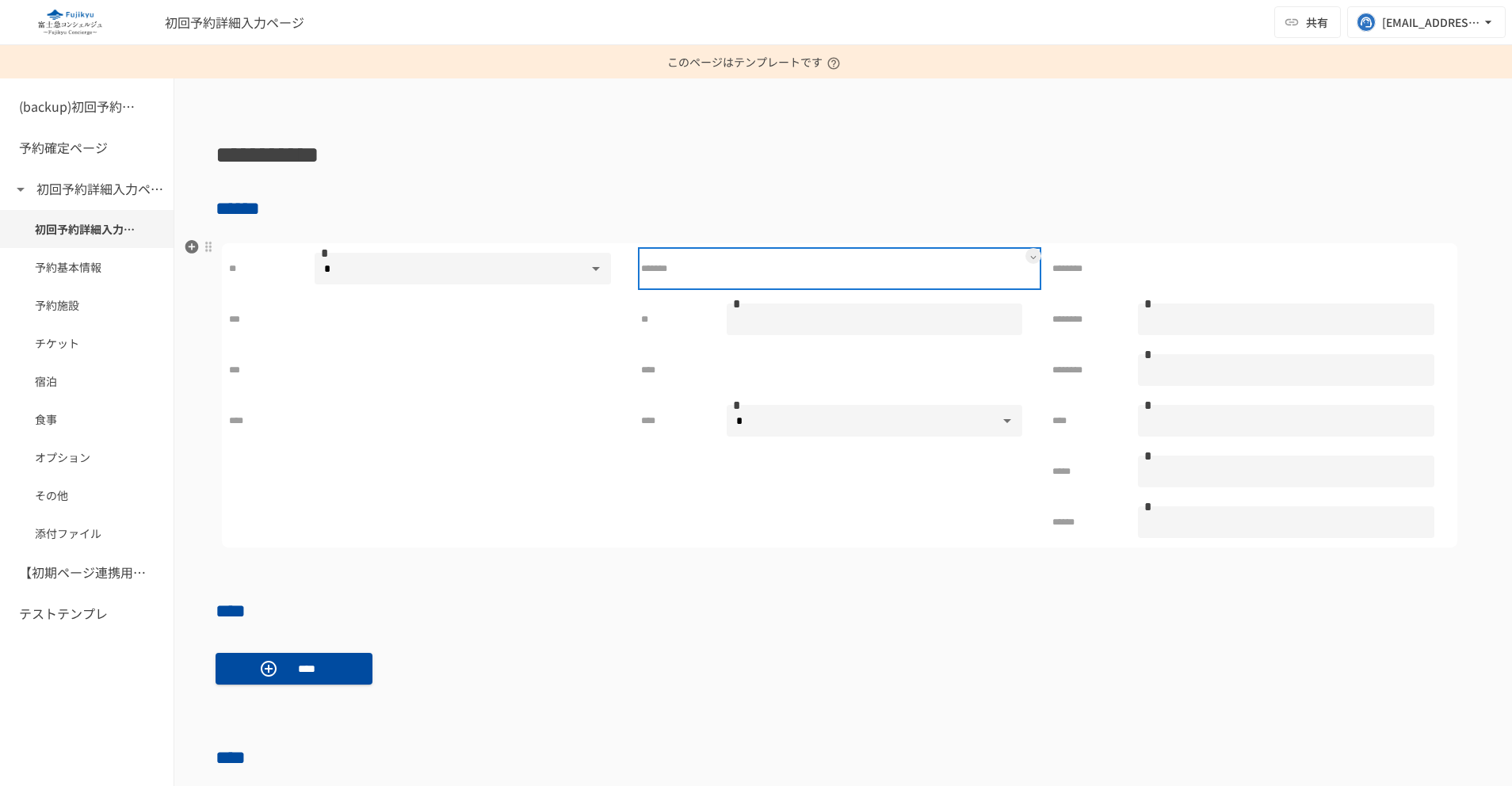
click at [1015, 257] on div "*******" at bounding box center [840, 269] width 398 height 37
click at [1031, 257] on icon at bounding box center [1033, 257] width 6 height 6
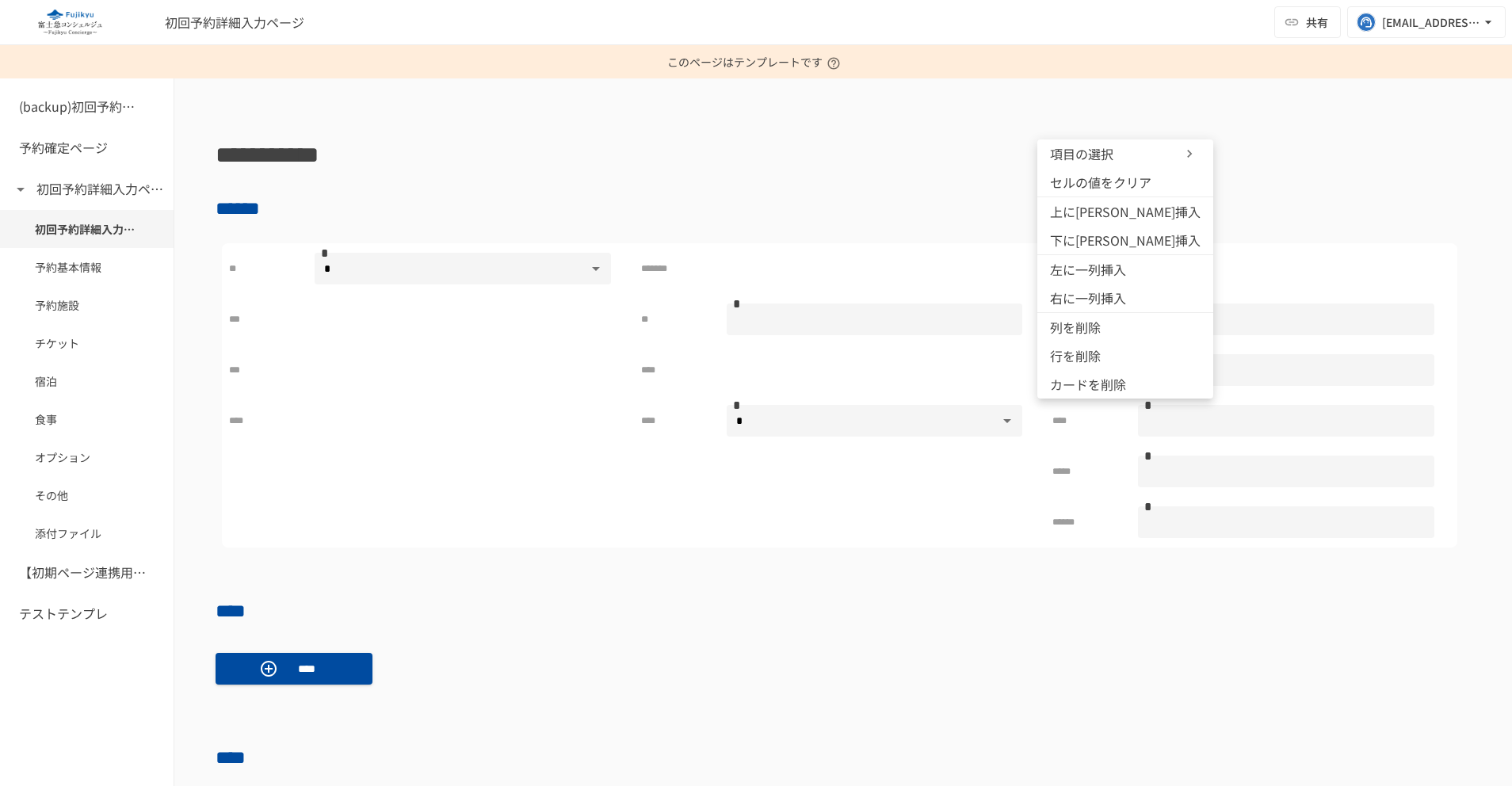
click at [1086, 152] on span "項目の選択" at bounding box center [1097, 154] width 95 height 19
click at [819, 373] on div at bounding box center [756, 393] width 1512 height 786
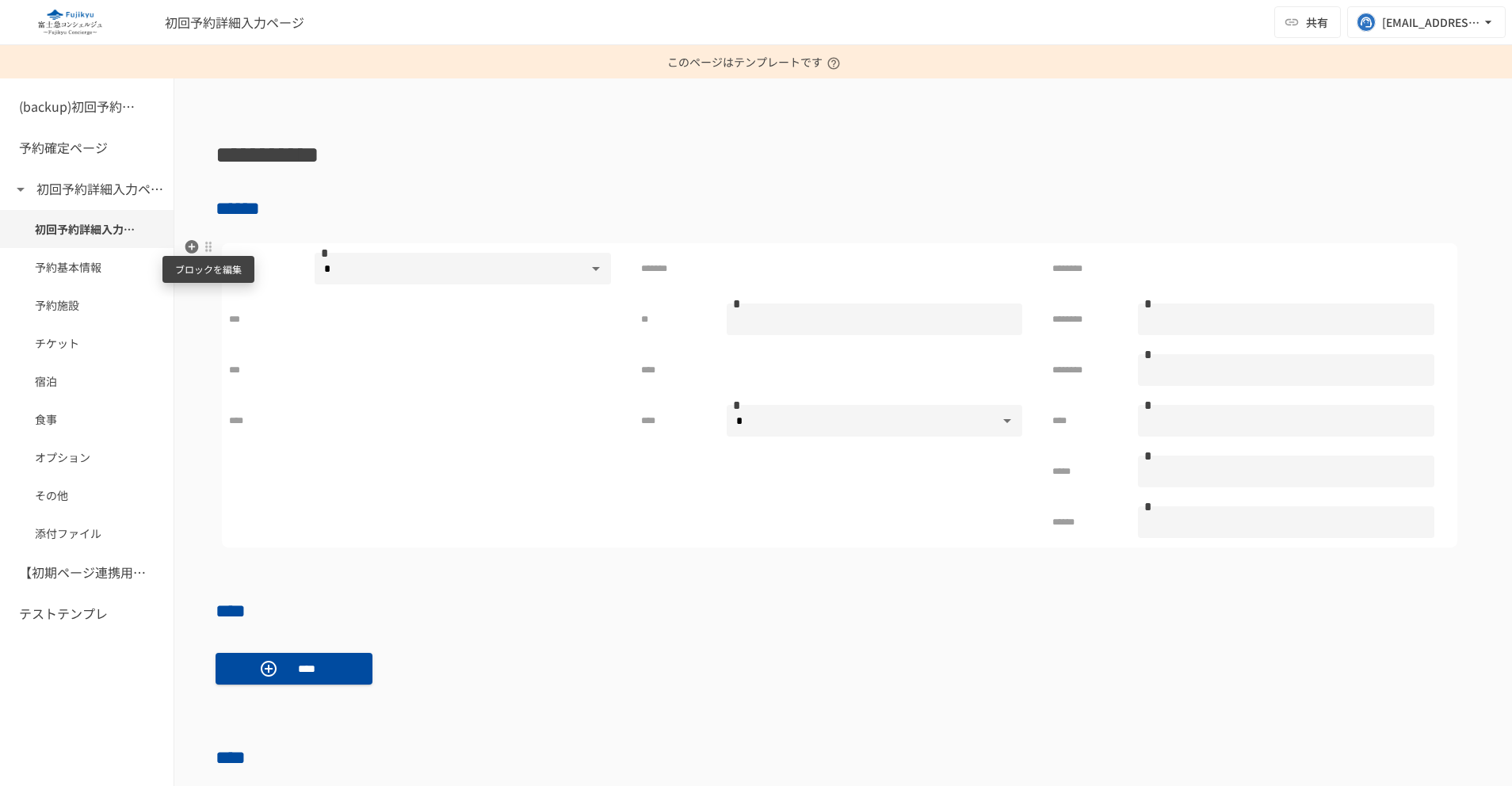
click at [210, 249] on div at bounding box center [208, 246] width 13 height 13
click at [259, 513] on div at bounding box center [756, 393] width 1512 height 786
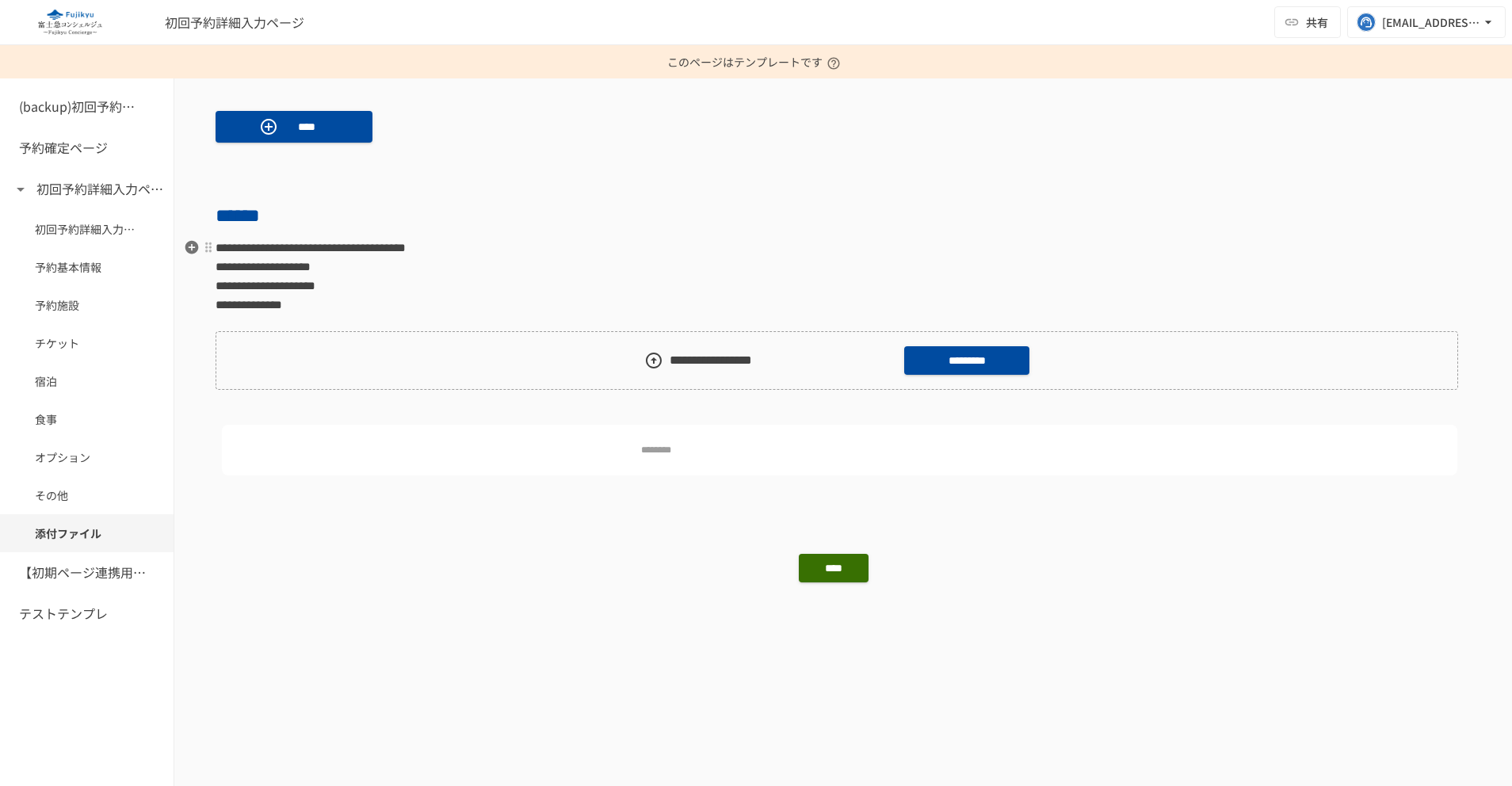
scroll to position [1129, 0]
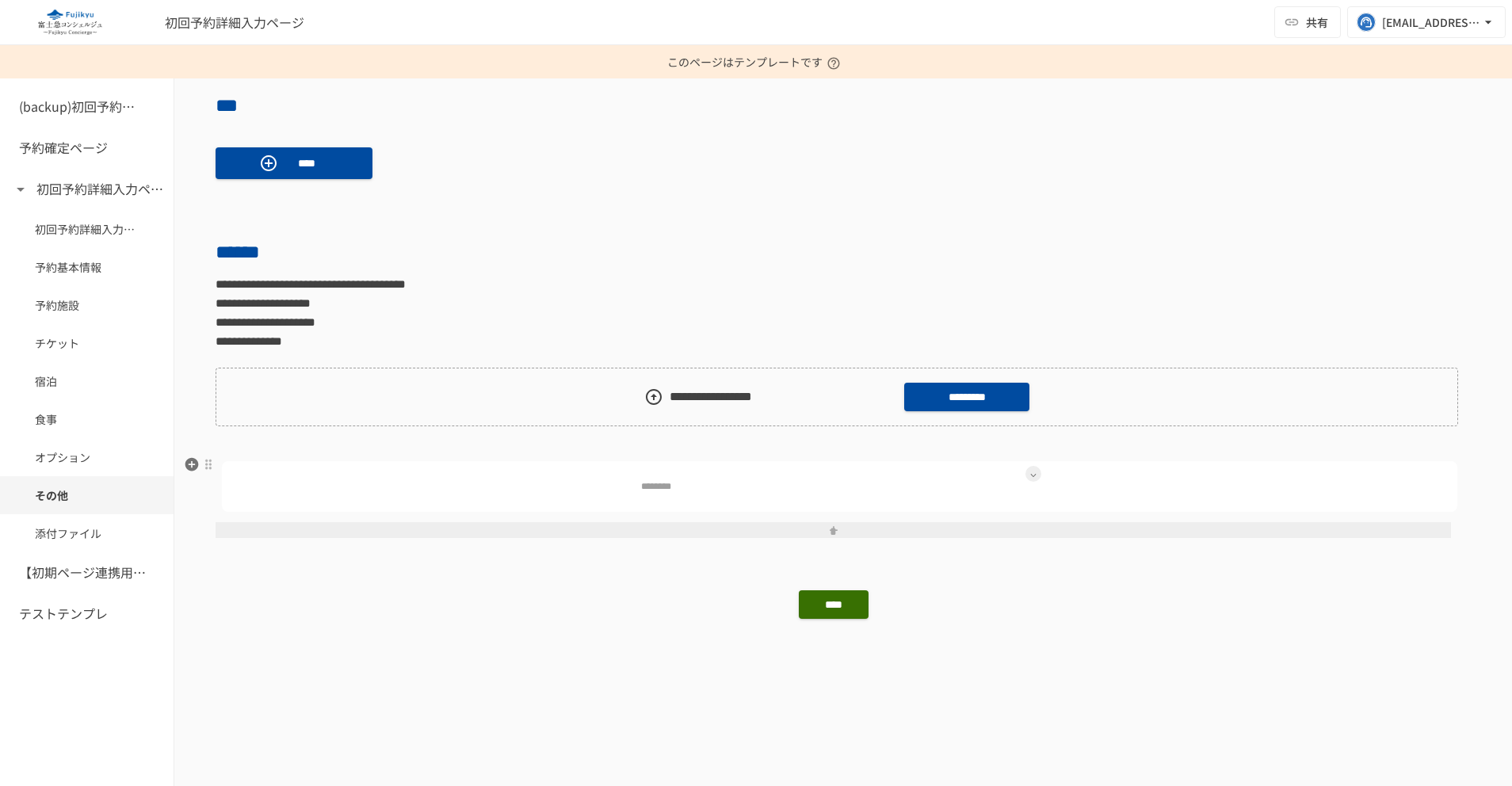
click at [1031, 475] on icon at bounding box center [1033, 475] width 6 height 6
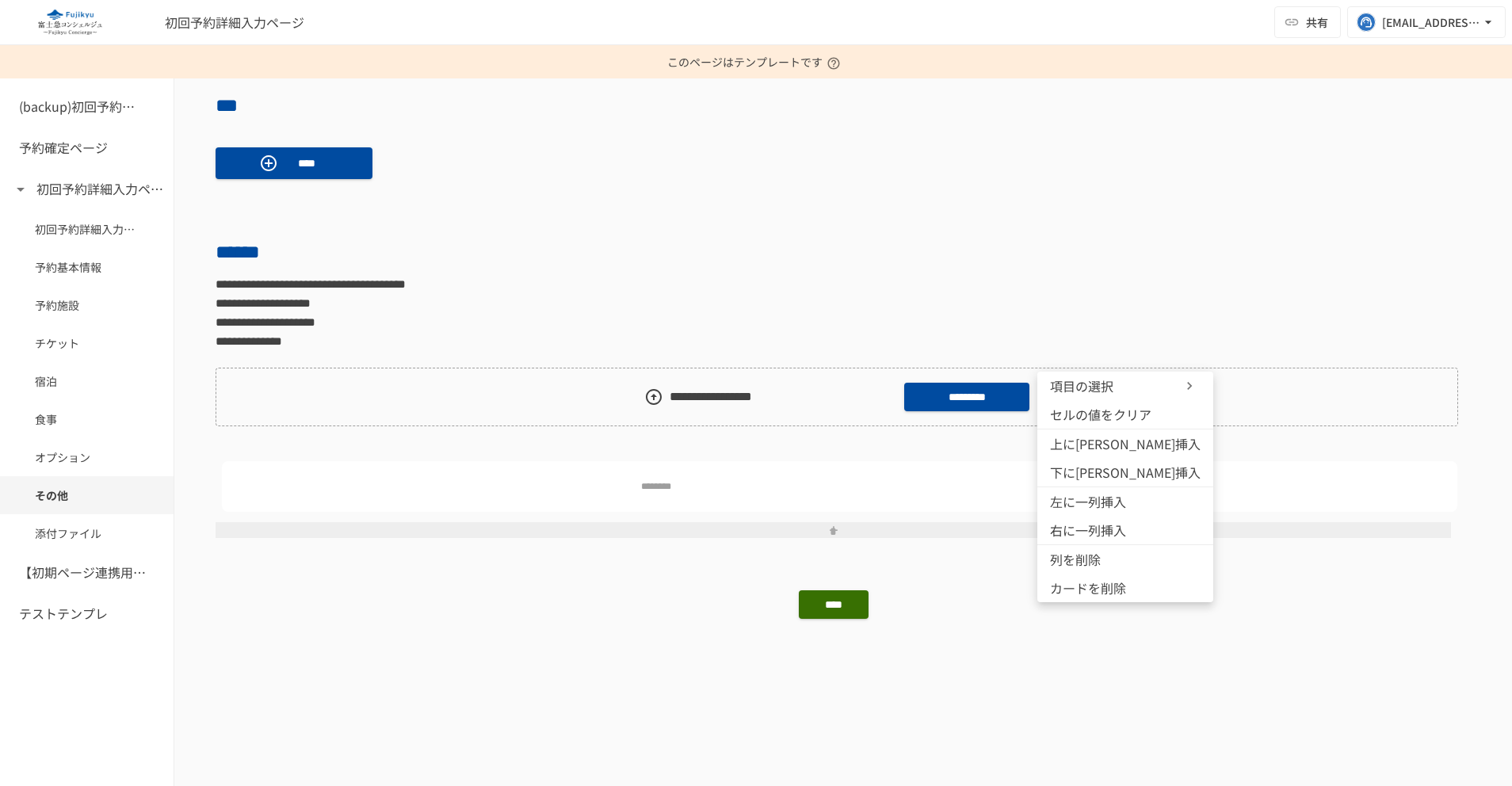
click at [557, 466] on div at bounding box center [756, 393] width 1512 height 786
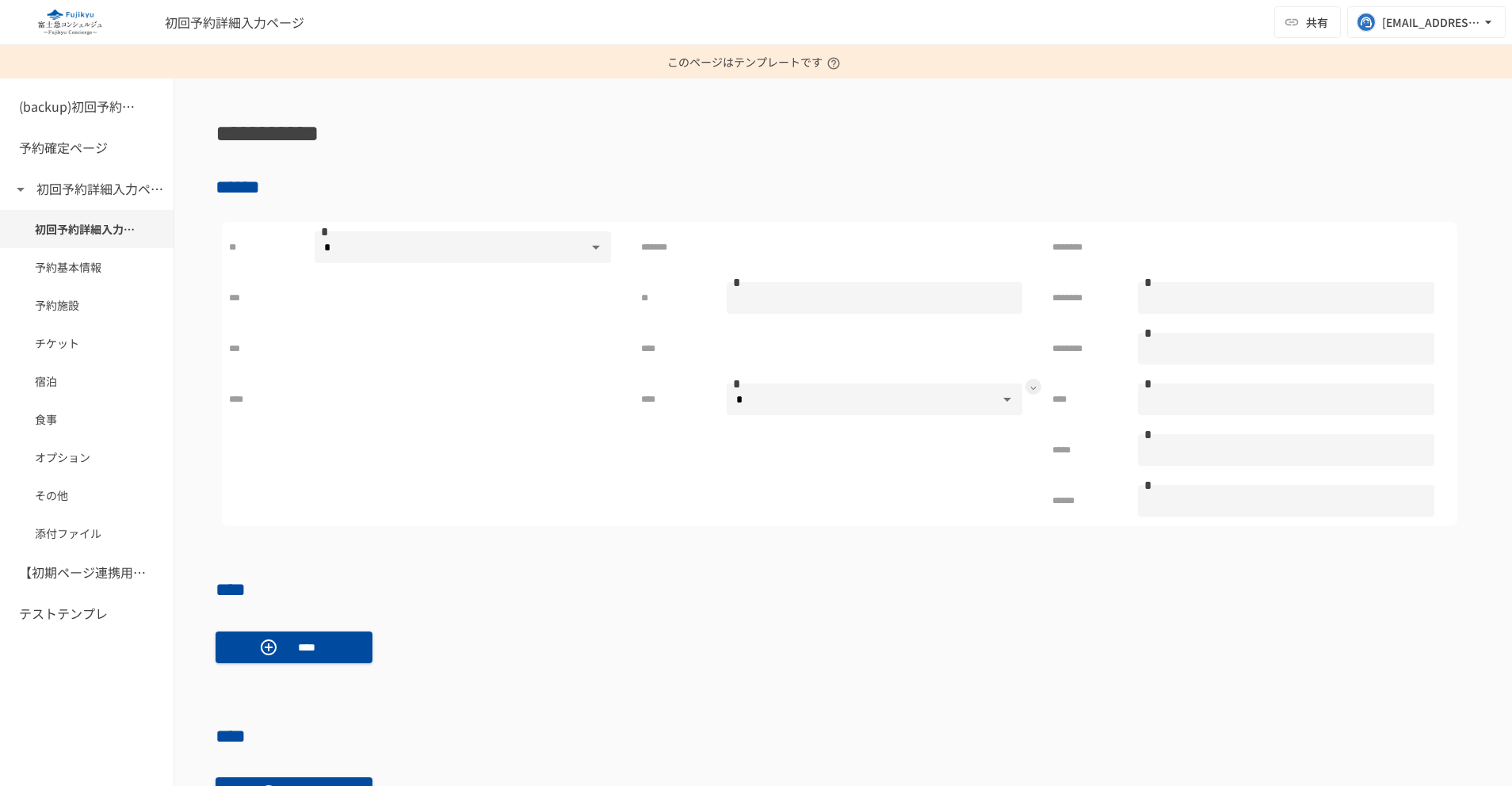
scroll to position [0, 0]
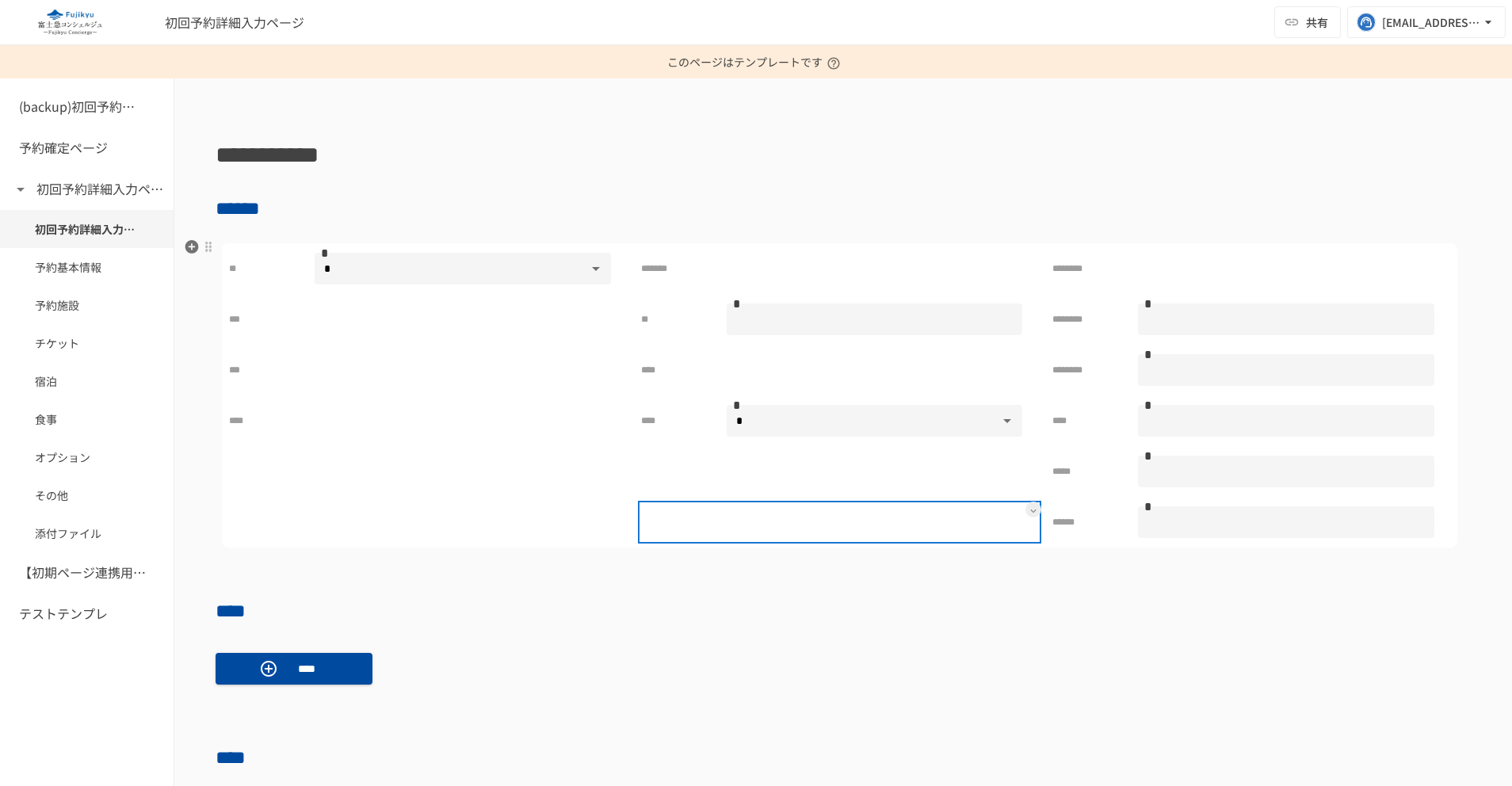
click at [835, 520] on div at bounding box center [875, 522] width 297 height 32
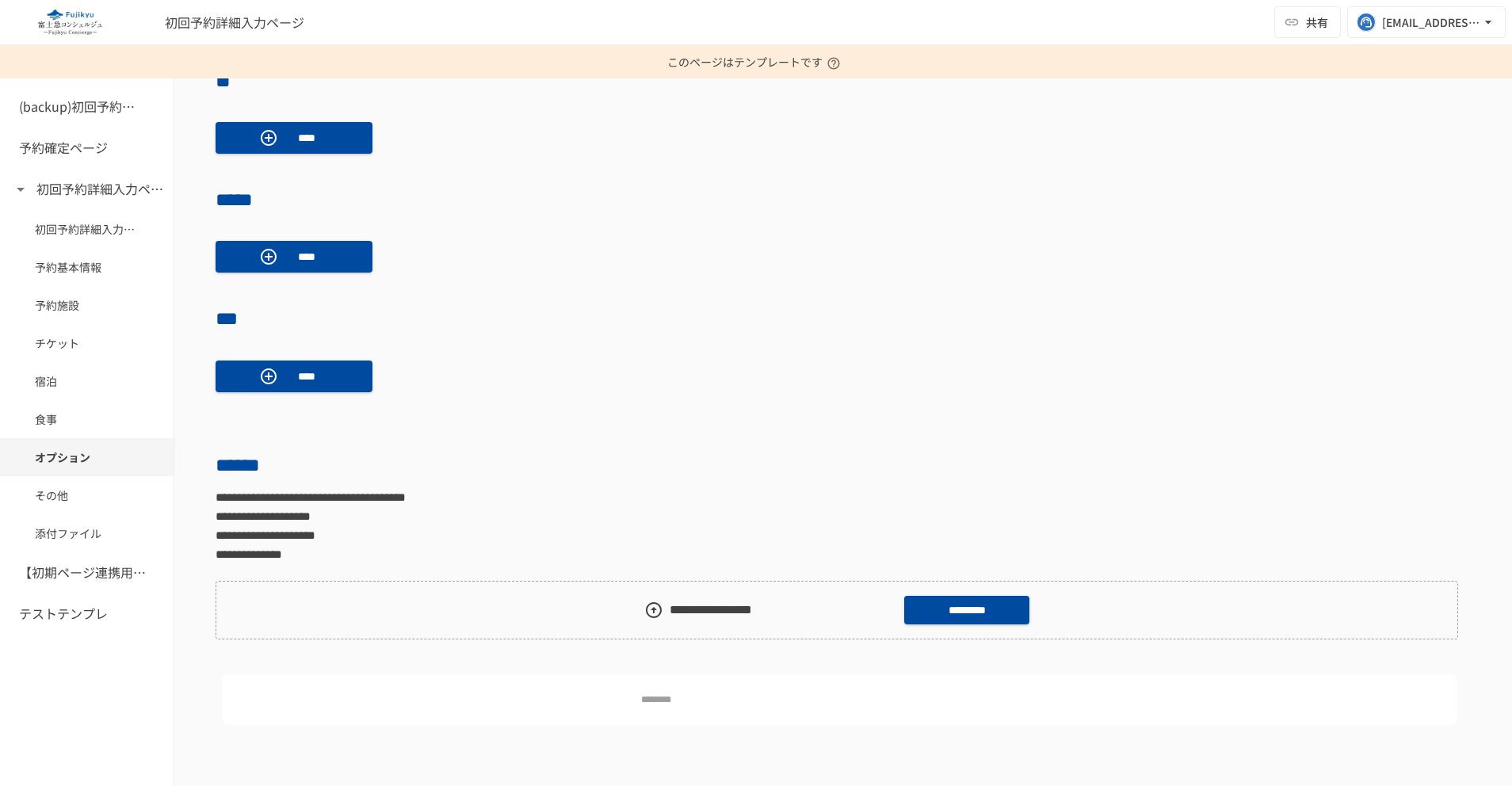
scroll to position [1330, 0]
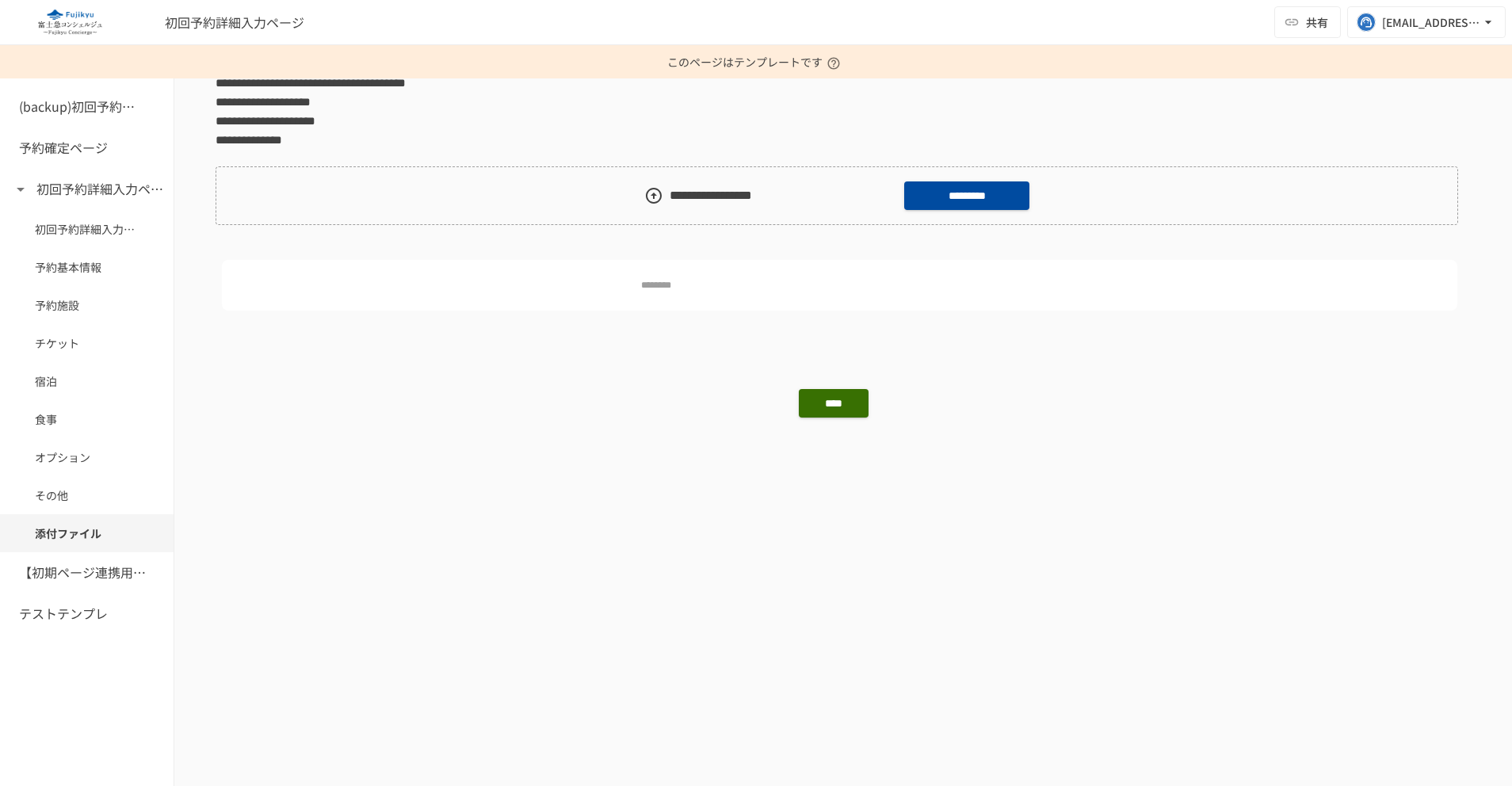
drag, startPoint x: 1033, startPoint y: 467, endPoint x: 1037, endPoint y: 452, distance: 15.5
click at [1035, 463] on p at bounding box center [843, 467] width 1255 height 21
drag, startPoint x: 860, startPoint y: 646, endPoint x: 876, endPoint y: 600, distance: 48.7
drag, startPoint x: 1142, startPoint y: 16, endPoint x: 1099, endPoint y: 5, distance: 44.4
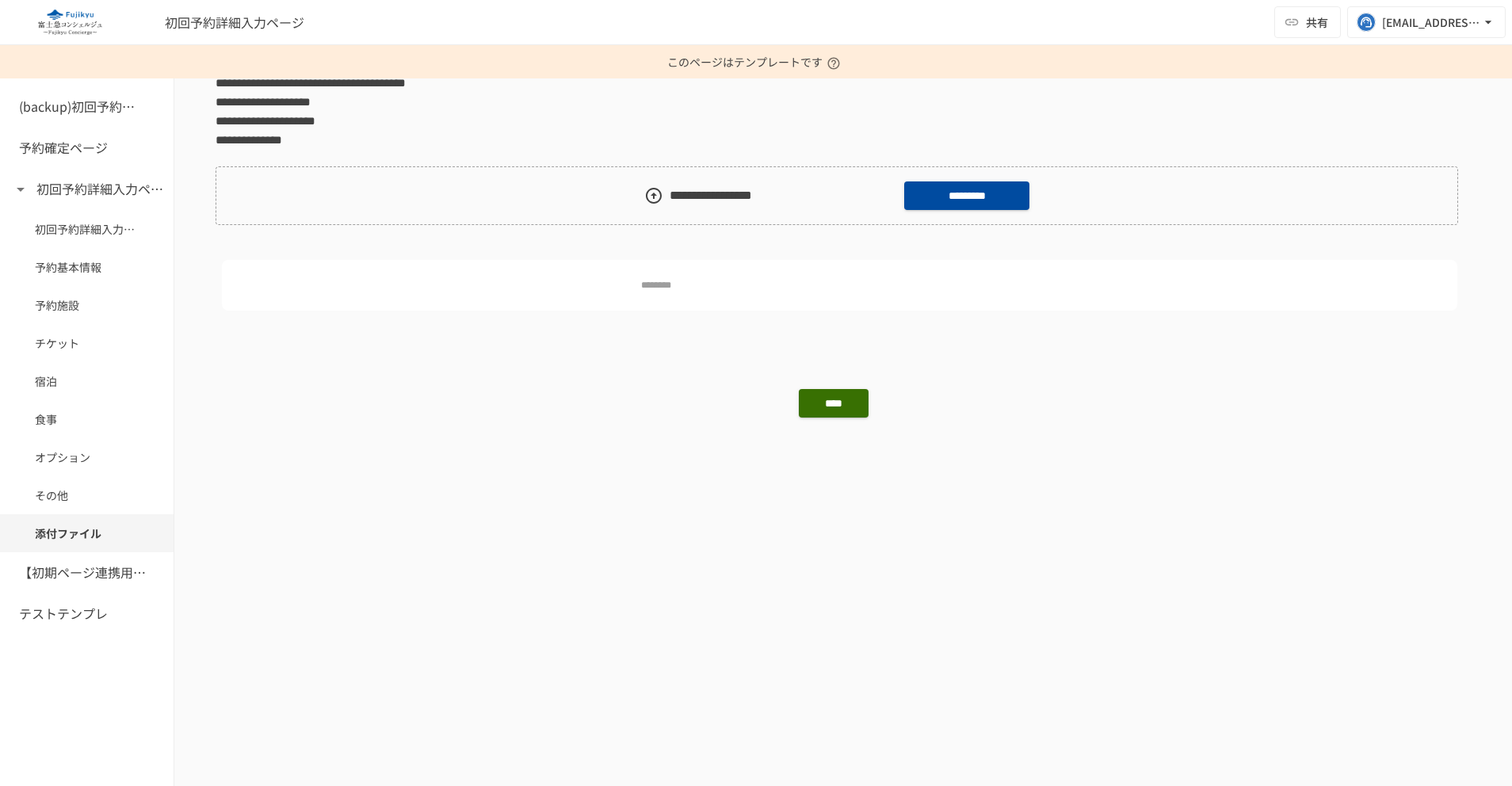
click at [1142, 14] on div "初回予約詳細入力ページ 共有 [EMAIL_ADDRESS][DOMAIN_NAME]" at bounding box center [756, 22] width 1512 height 45
drag, startPoint x: 1074, startPoint y: 21, endPoint x: 1135, endPoint y: 0, distance: 64.5
click at [1096, 11] on div "初回予約詳細入力ページ 共有 [EMAIL_ADDRESS][DOMAIN_NAME]" at bounding box center [756, 22] width 1512 height 45
